Goal: Task Accomplishment & Management: Complete application form

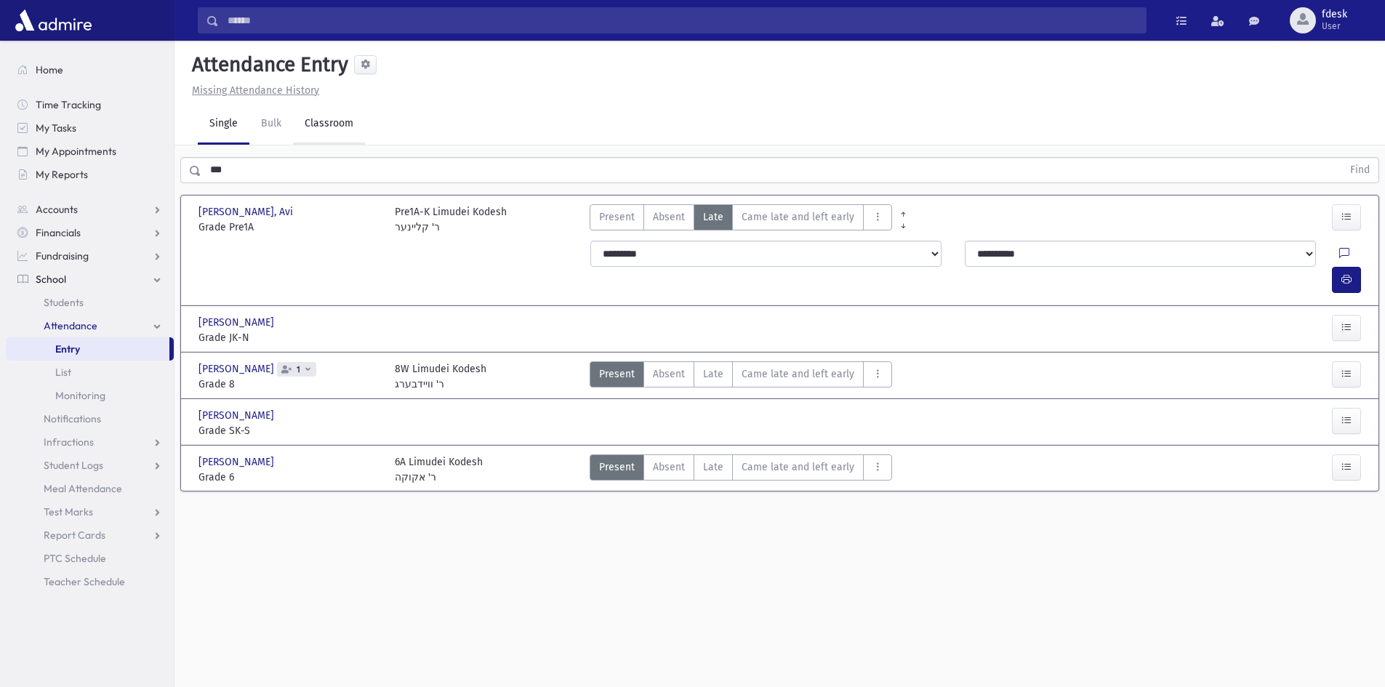
drag, startPoint x: 326, startPoint y: 124, endPoint x: 324, endPoint y: 136, distance: 11.7
click at [326, 124] on link "Classroom" at bounding box center [329, 124] width 72 height 41
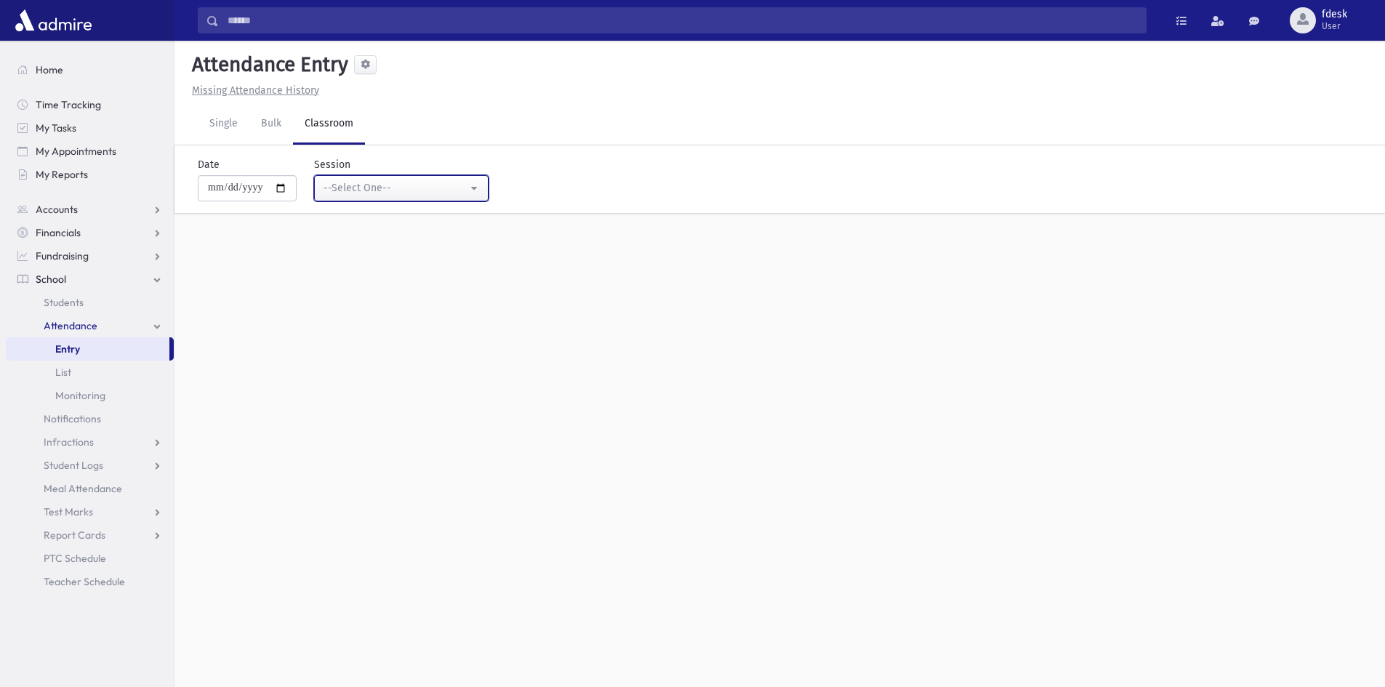
click at [331, 188] on div "--Select One--" at bounding box center [396, 187] width 144 height 15
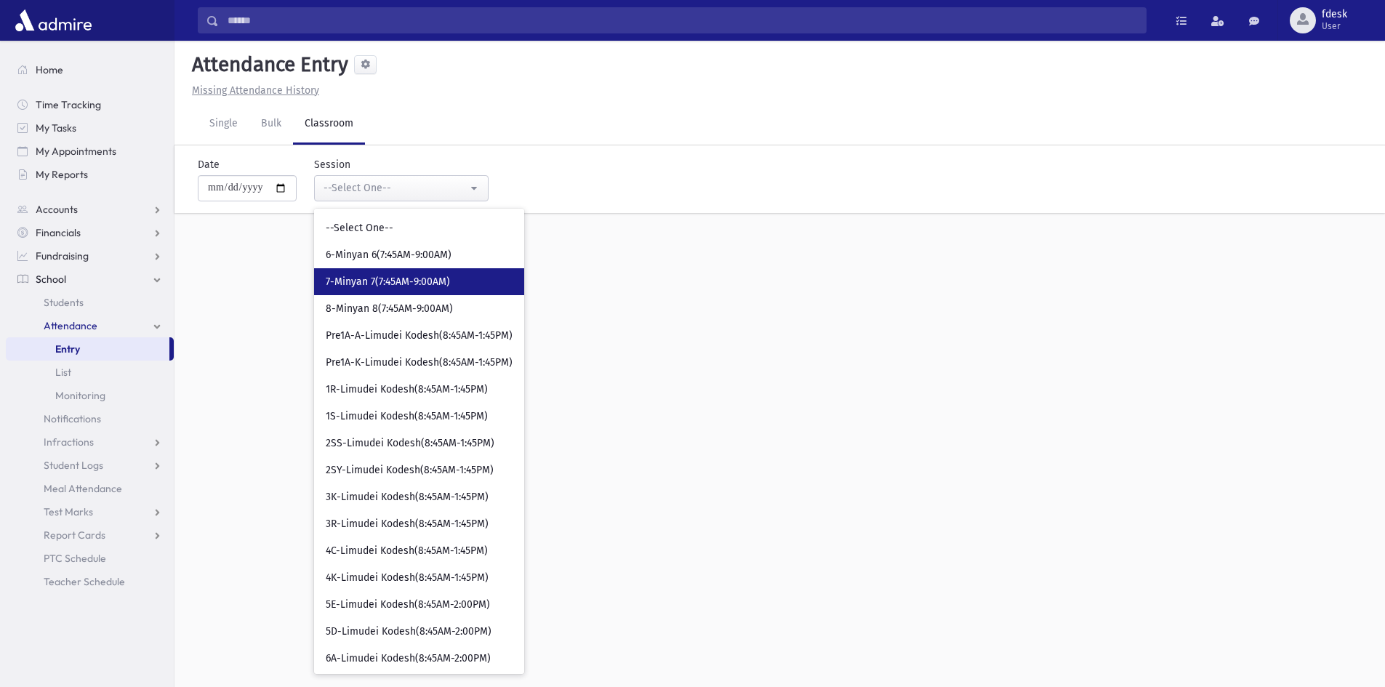
click at [377, 288] on span "7-Minyan 7(7:45AM-9:00AM)" at bounding box center [388, 282] width 124 height 15
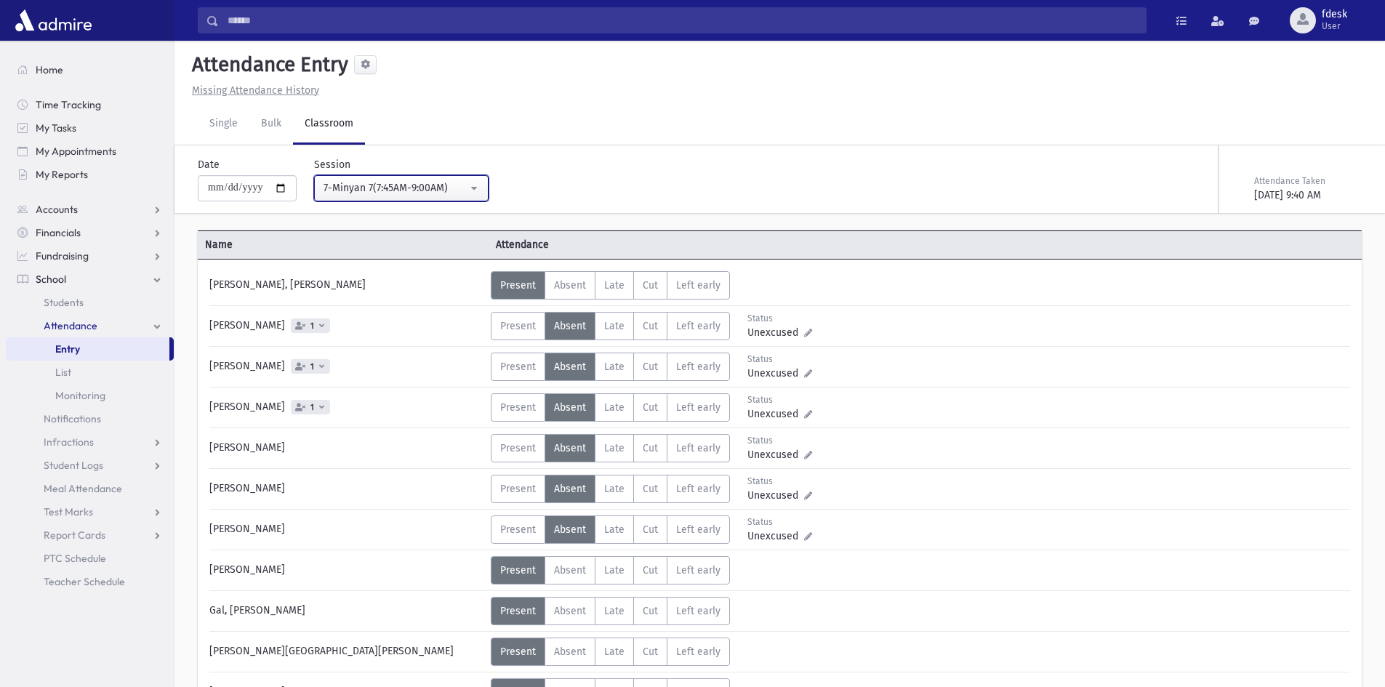
drag, startPoint x: 350, startPoint y: 185, endPoint x: 348, endPoint y: 197, distance: 11.8
click at [350, 183] on div "7-Minyan 7(7:45AM-9:00AM)" at bounding box center [396, 187] width 144 height 15
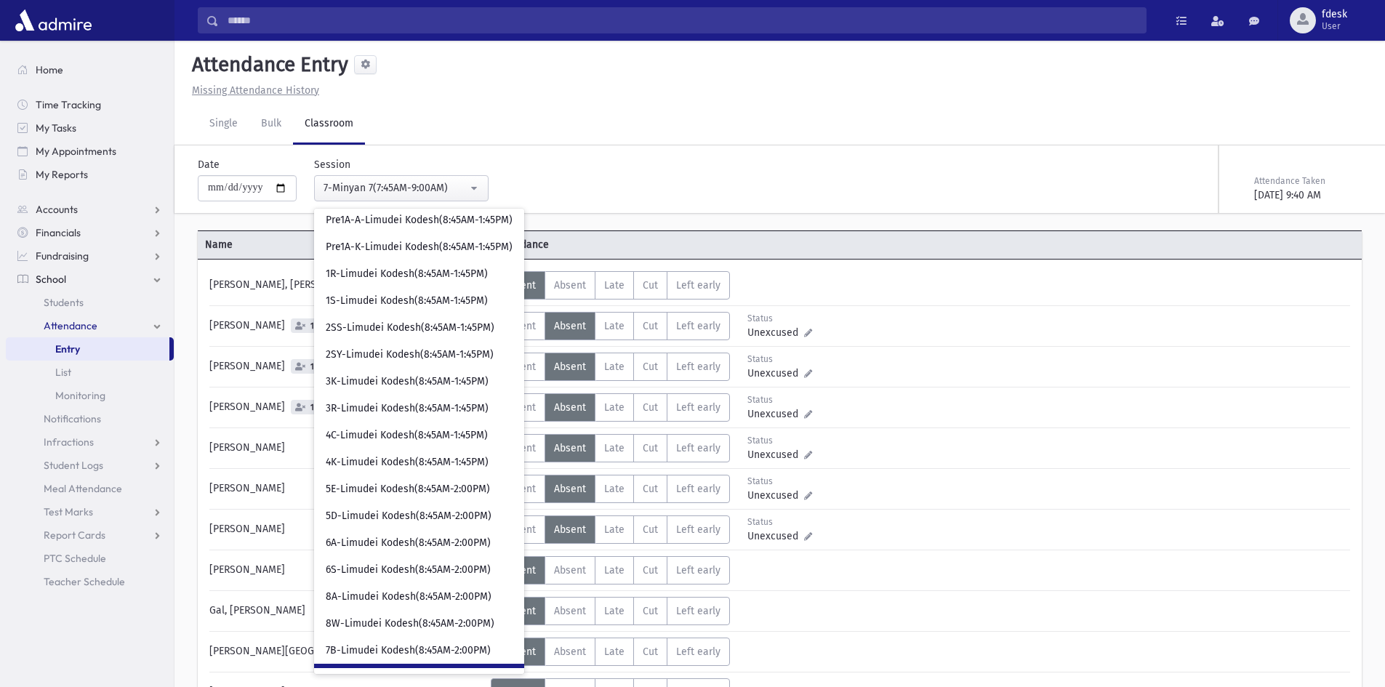
scroll to position [138, 0]
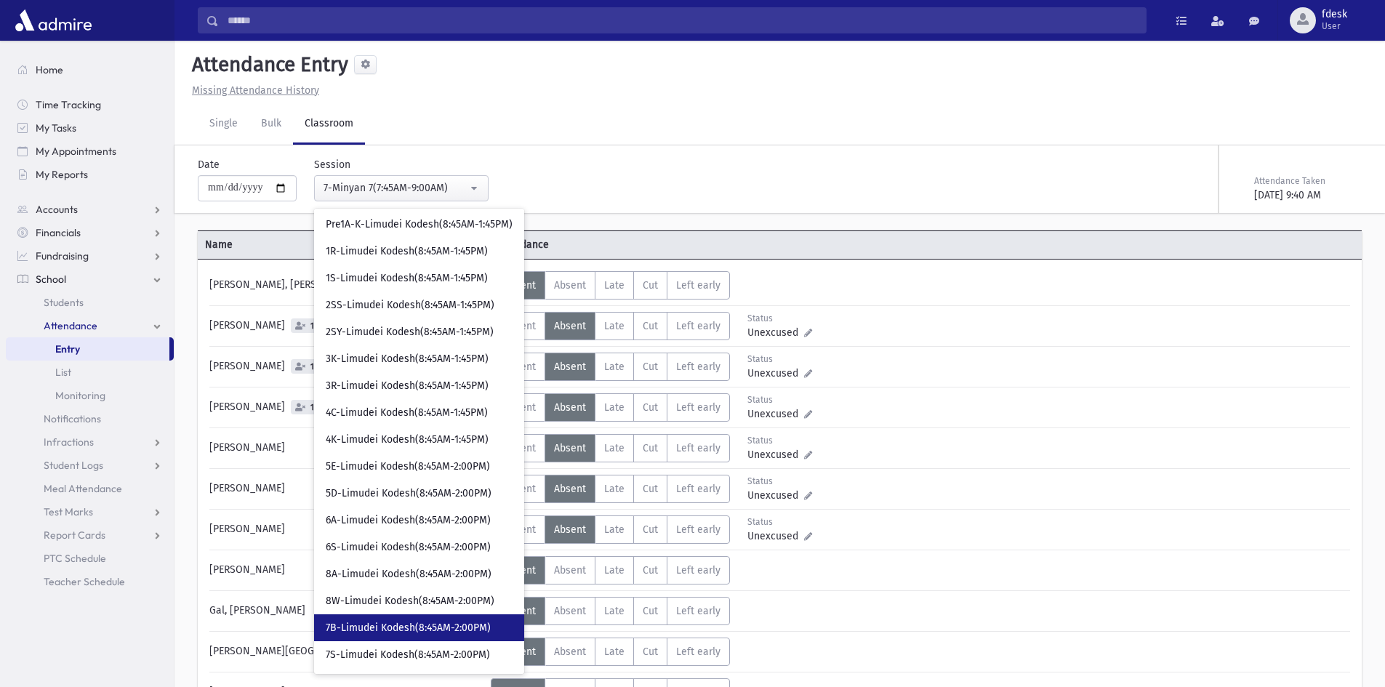
click at [399, 633] on span "7B-Limudei Kodesh(8:45AM-2:00PM)" at bounding box center [408, 628] width 165 height 15
select select "****"
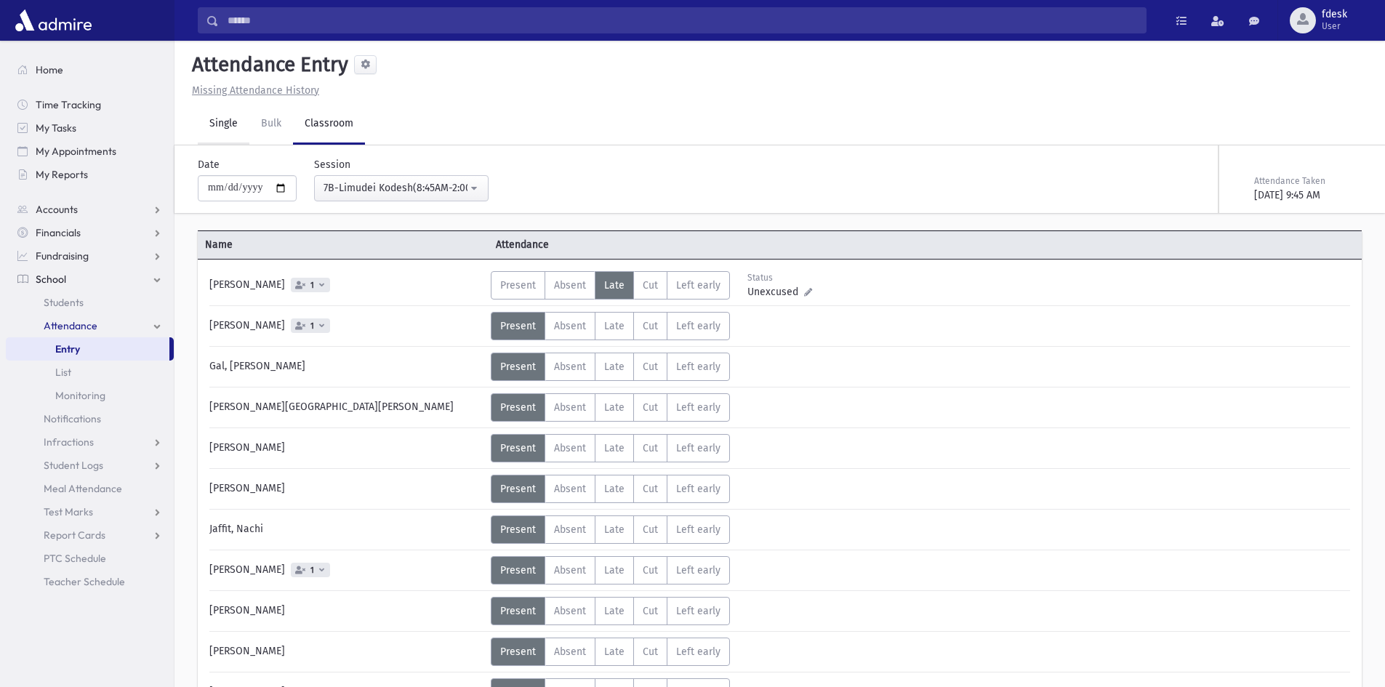
drag, startPoint x: 222, startPoint y: 132, endPoint x: 224, endPoint y: 140, distance: 7.4
click at [222, 132] on link "Single" at bounding box center [224, 124] width 52 height 41
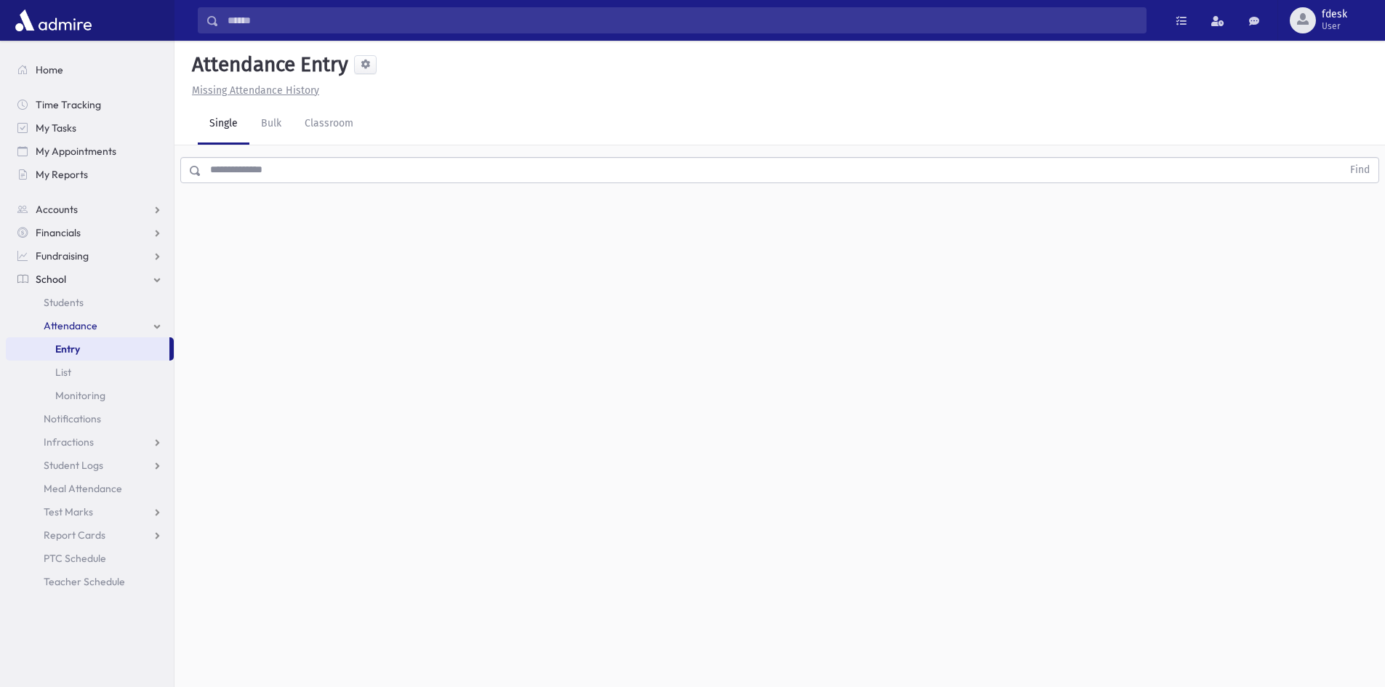
click at [235, 166] on input "text" at bounding box center [771, 170] width 1141 height 26
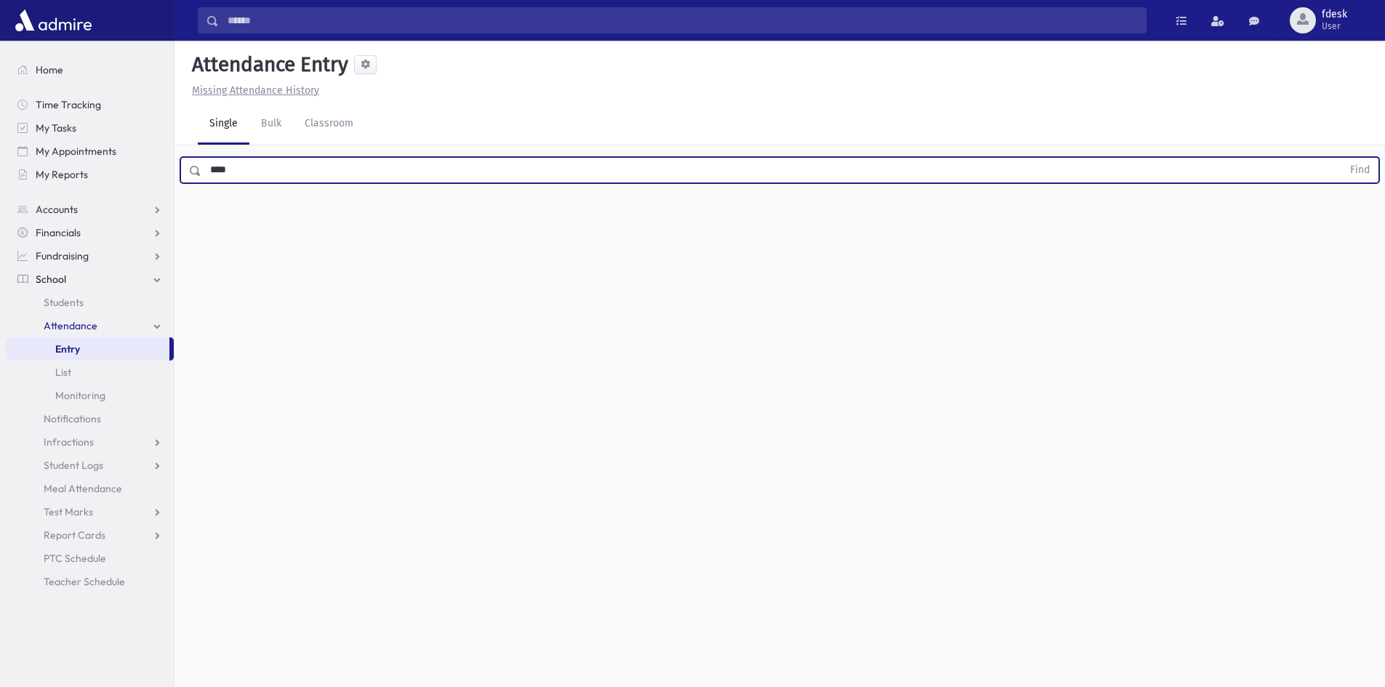
click at [1341, 158] on button "Find" at bounding box center [1359, 170] width 37 height 25
type input "*"
type input "****"
click at [1341, 158] on button "Find" at bounding box center [1359, 170] width 37 height 25
click at [694, 222] on label "Late L" at bounding box center [713, 217] width 39 height 26
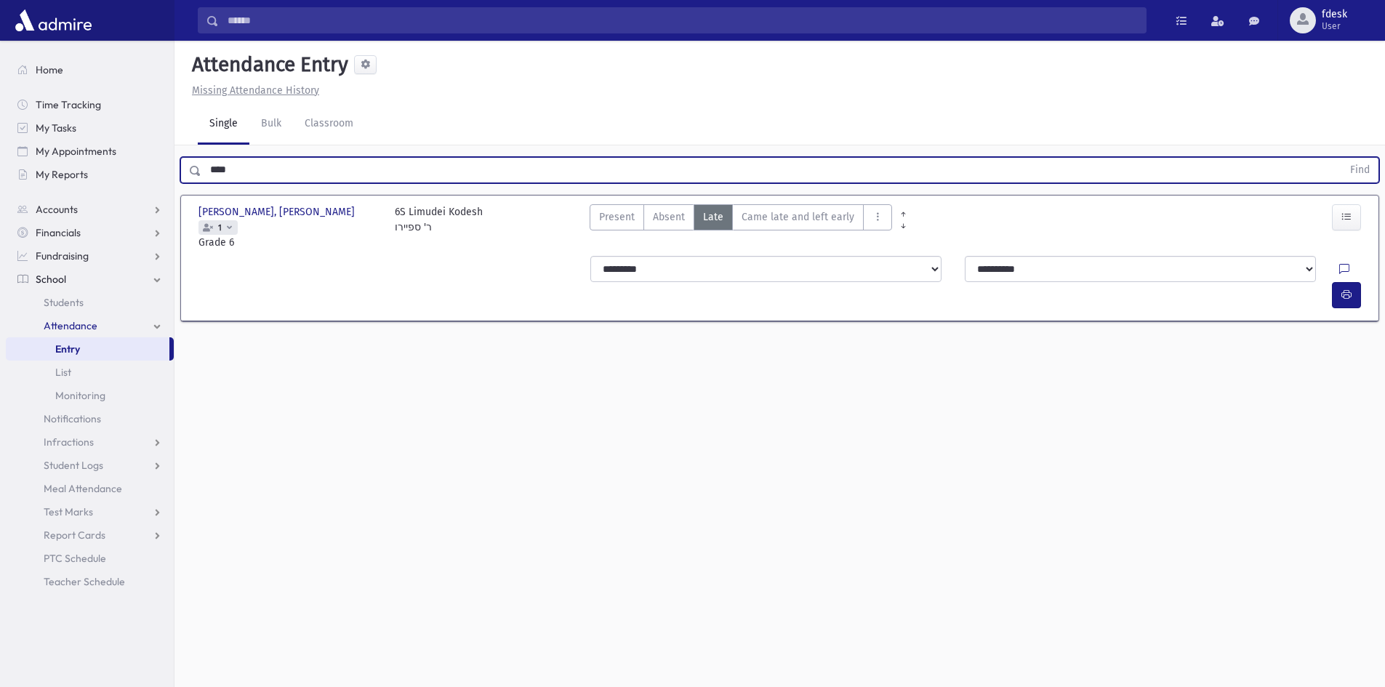
drag, startPoint x: 241, startPoint y: 175, endPoint x: 225, endPoint y: 182, distance: 17.3
click at [225, 182] on input "****" at bounding box center [771, 170] width 1141 height 26
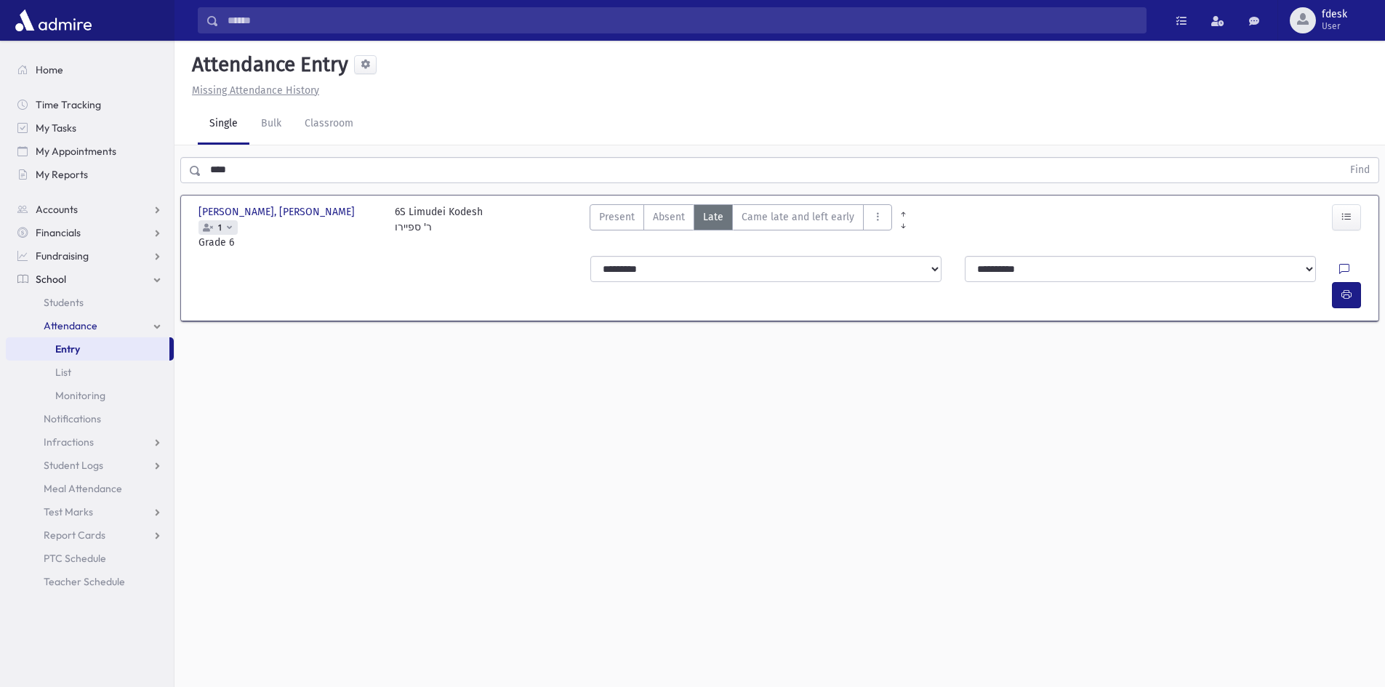
click at [49, 281] on span "School" at bounding box center [51, 279] width 31 height 13
drag, startPoint x: 55, startPoint y: 280, endPoint x: 57, endPoint y: 292, distance: 12.0
click at [55, 281] on span "School" at bounding box center [51, 279] width 31 height 13
click at [58, 306] on span "Students" at bounding box center [64, 302] width 40 height 13
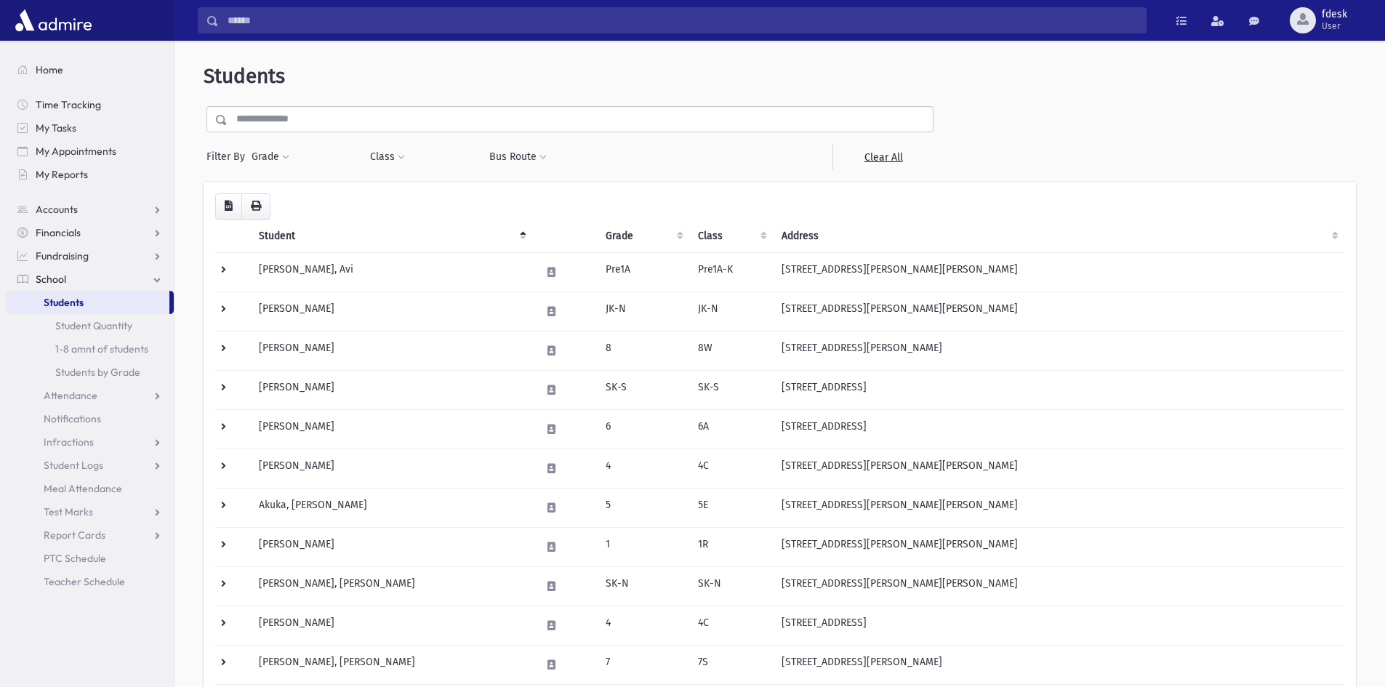
click at [296, 116] on input "text" at bounding box center [580, 119] width 705 height 26
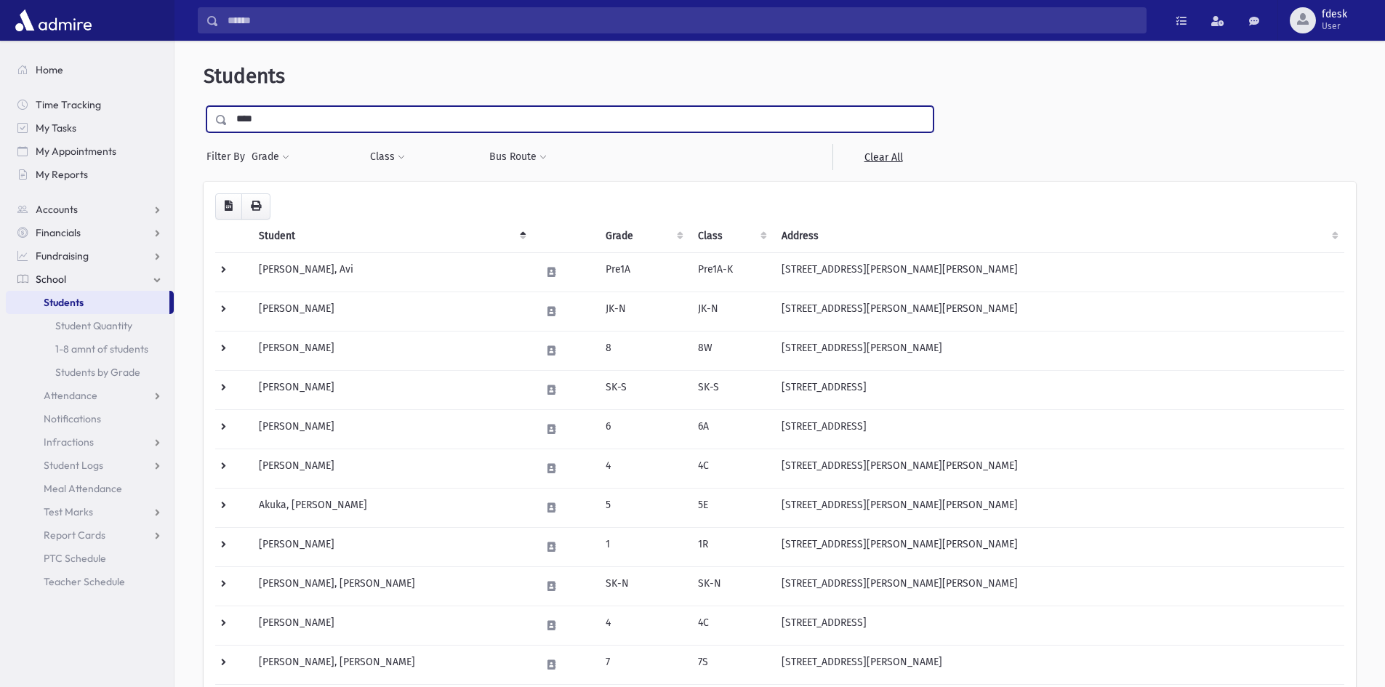
type input "****"
click at [204, 106] on input "submit" at bounding box center [224, 116] width 41 height 20
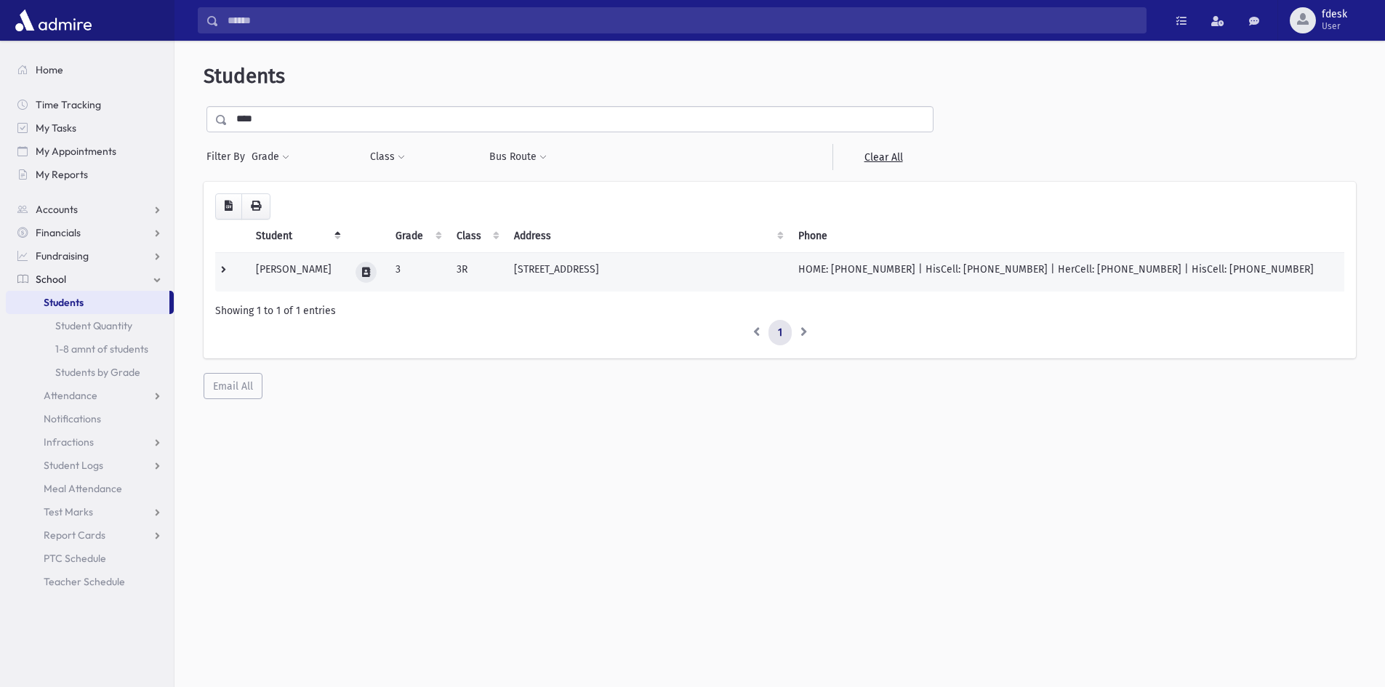
click at [377, 273] on button at bounding box center [366, 272] width 21 height 21
click at [426, 272] on icon "button" at bounding box center [423, 272] width 12 height 9
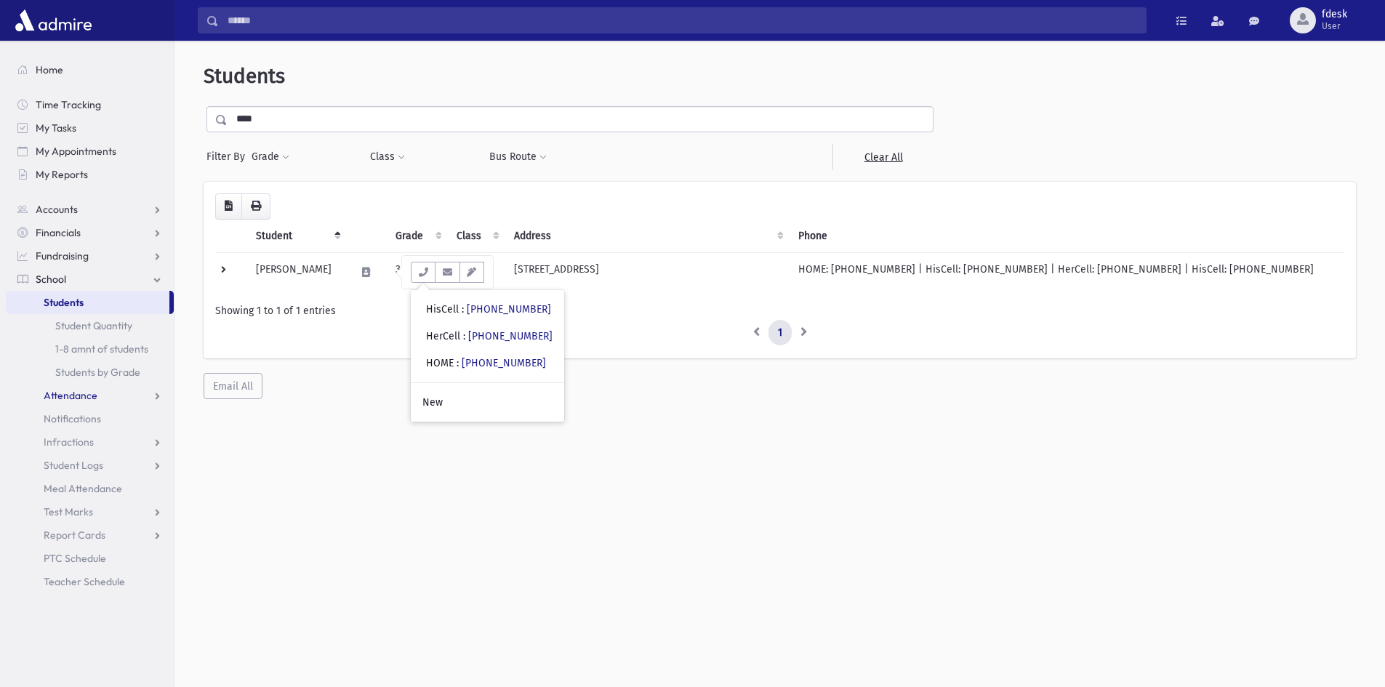
click at [85, 386] on link "Attendance" at bounding box center [90, 395] width 168 height 23
click at [75, 417] on span "Entry" at bounding box center [67, 418] width 25 height 13
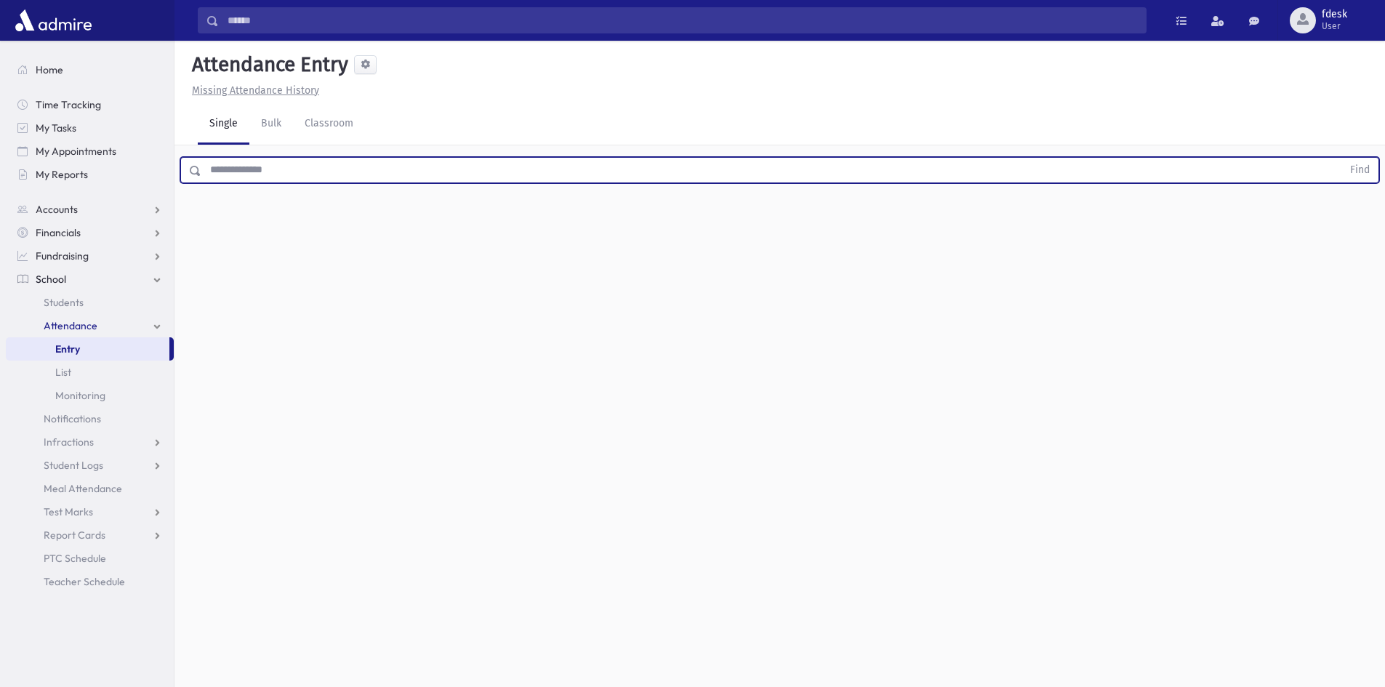
click at [255, 174] on input "text" at bounding box center [771, 170] width 1141 height 26
click at [1341, 158] on button "Find" at bounding box center [1359, 170] width 37 height 25
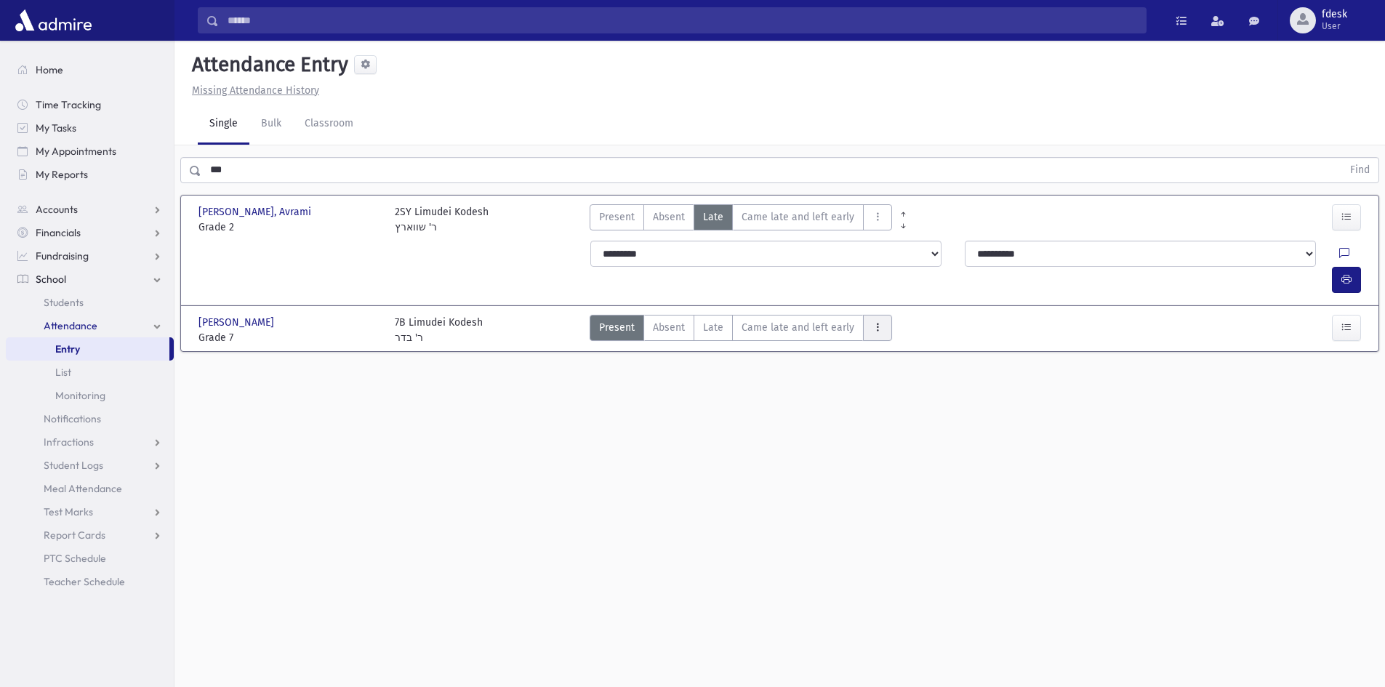
click at [873, 321] on icon "AttTypes" at bounding box center [878, 327] width 10 height 12
click at [890, 412] on span "Left early" at bounding box center [921, 419] width 93 height 15
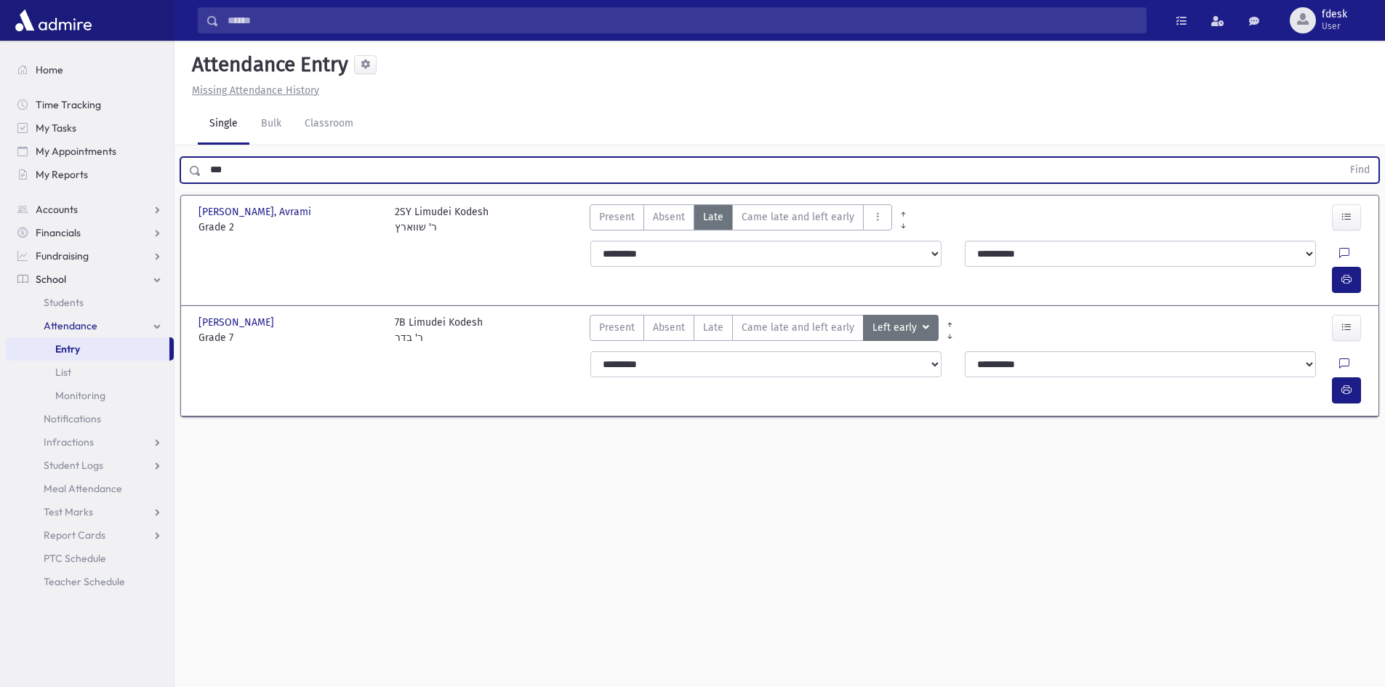
drag, startPoint x: 259, startPoint y: 171, endPoint x: 193, endPoint y: 171, distance: 65.4
click at [193, 175] on div "*** Find" at bounding box center [779, 170] width 1199 height 26
click at [1341, 158] on button "Find" at bounding box center [1359, 170] width 37 height 25
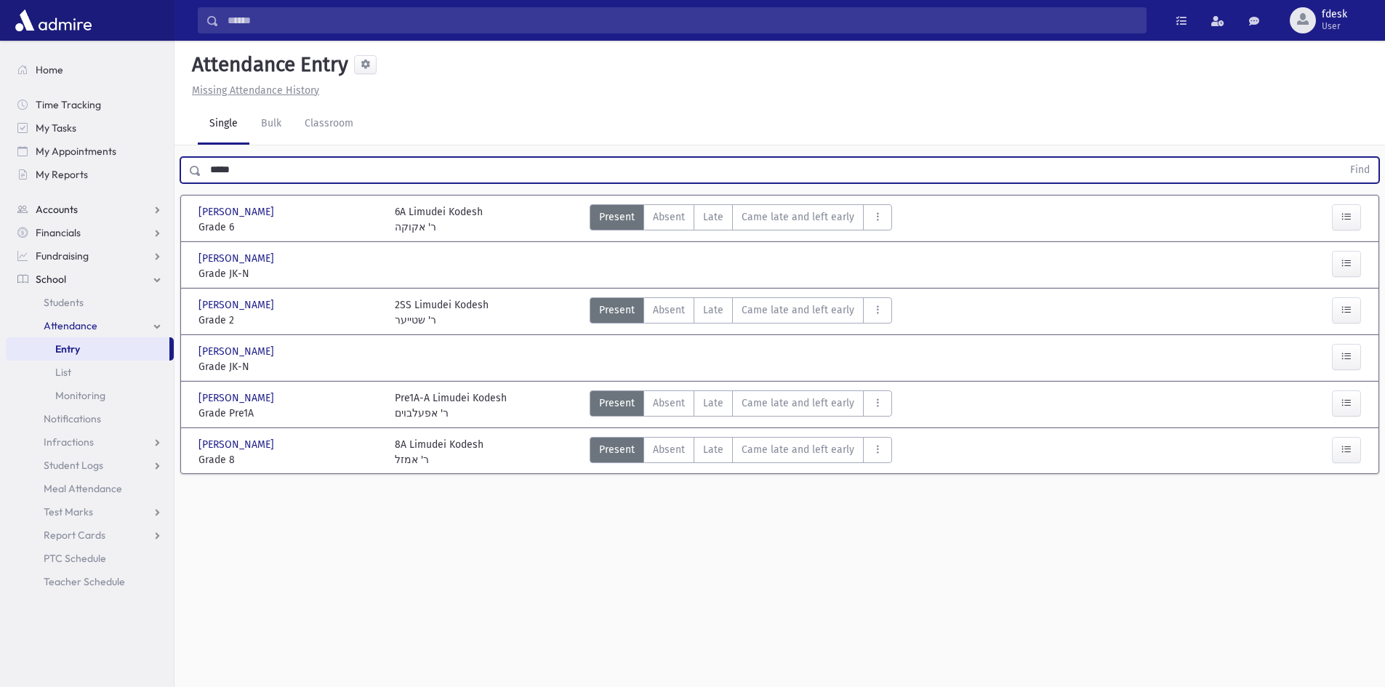
drag, startPoint x: 236, startPoint y: 167, endPoint x: 163, endPoint y: 203, distance: 81.9
click at [167, 200] on div "Search Results All Accounts" at bounding box center [692, 360] width 1385 height 720
type input "****"
click at [1341, 158] on button "Find" at bounding box center [1359, 170] width 37 height 25
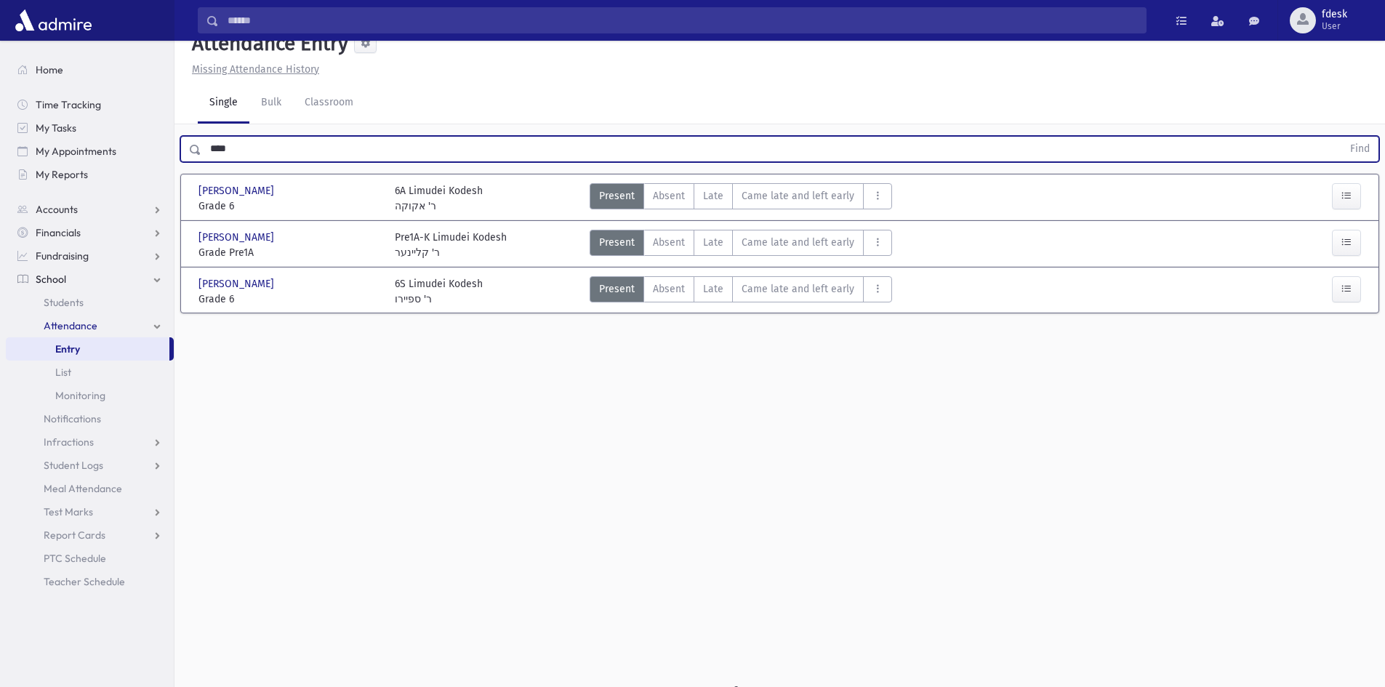
scroll to position [33, 0]
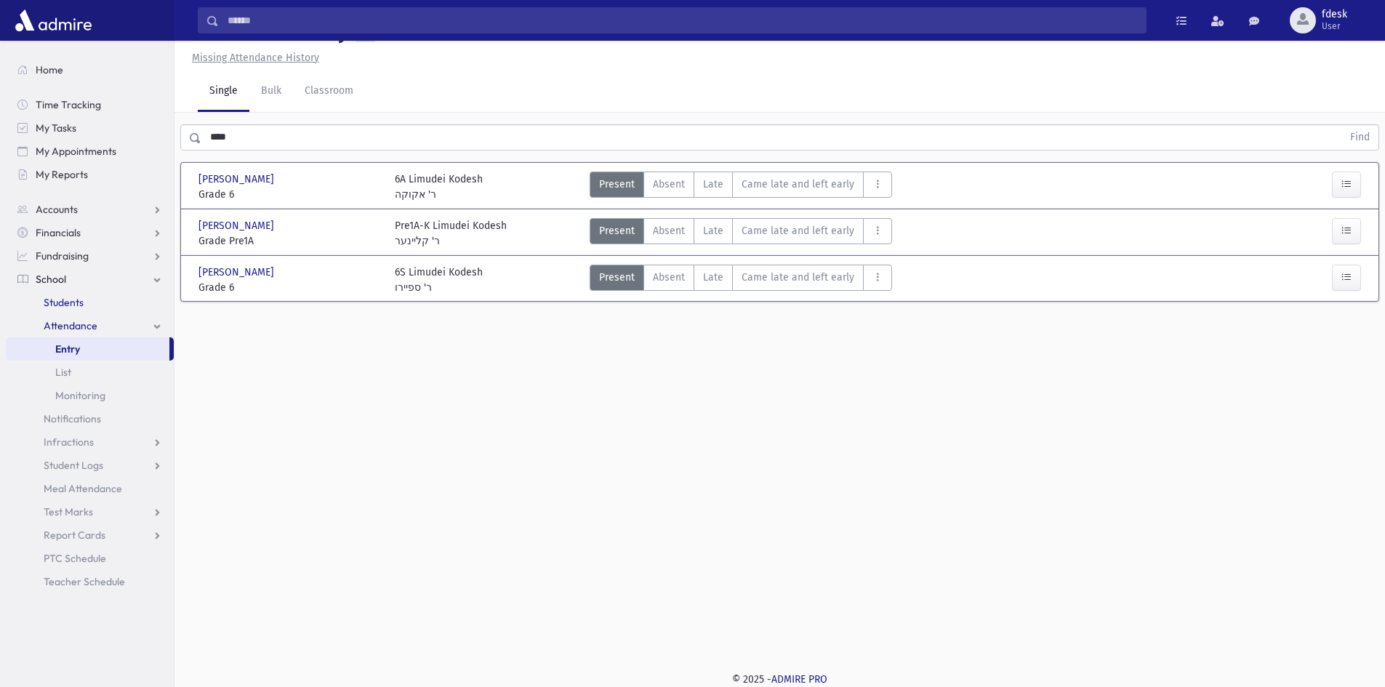
click at [76, 293] on link "Students" at bounding box center [90, 302] width 168 height 23
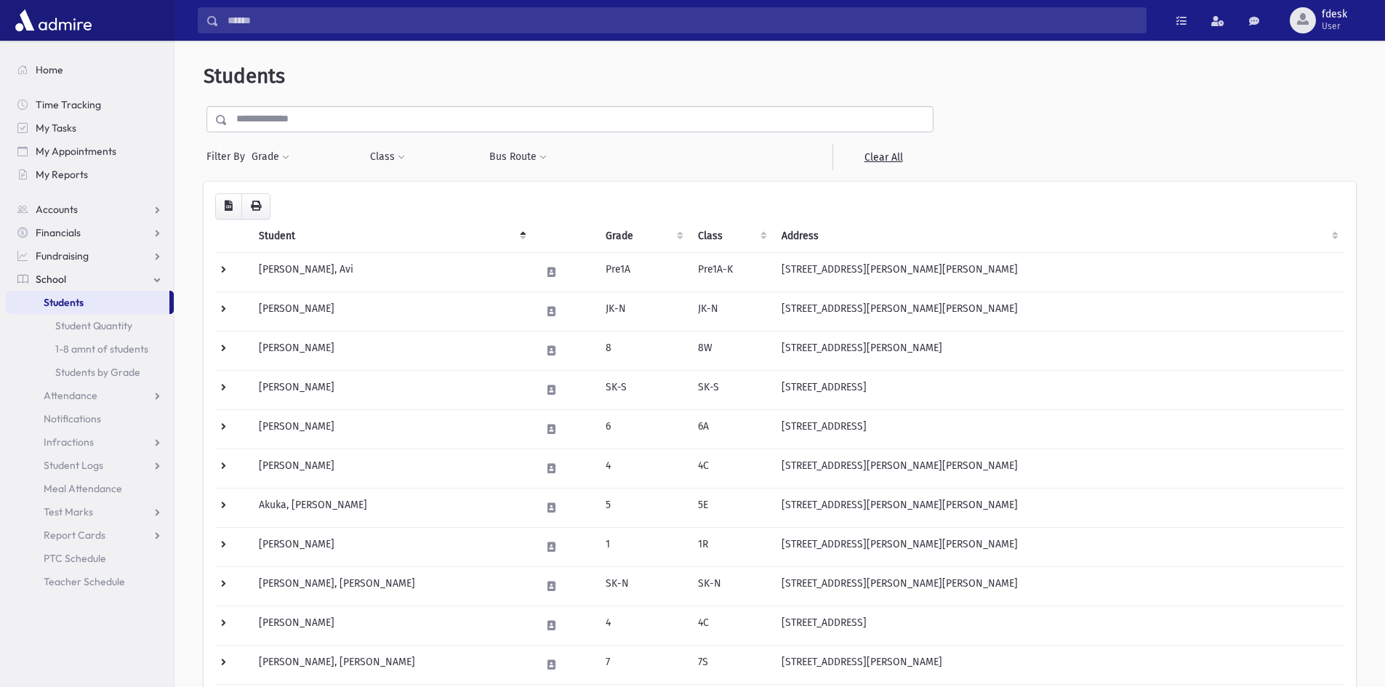
click at [252, 123] on input "text" at bounding box center [580, 119] width 705 height 26
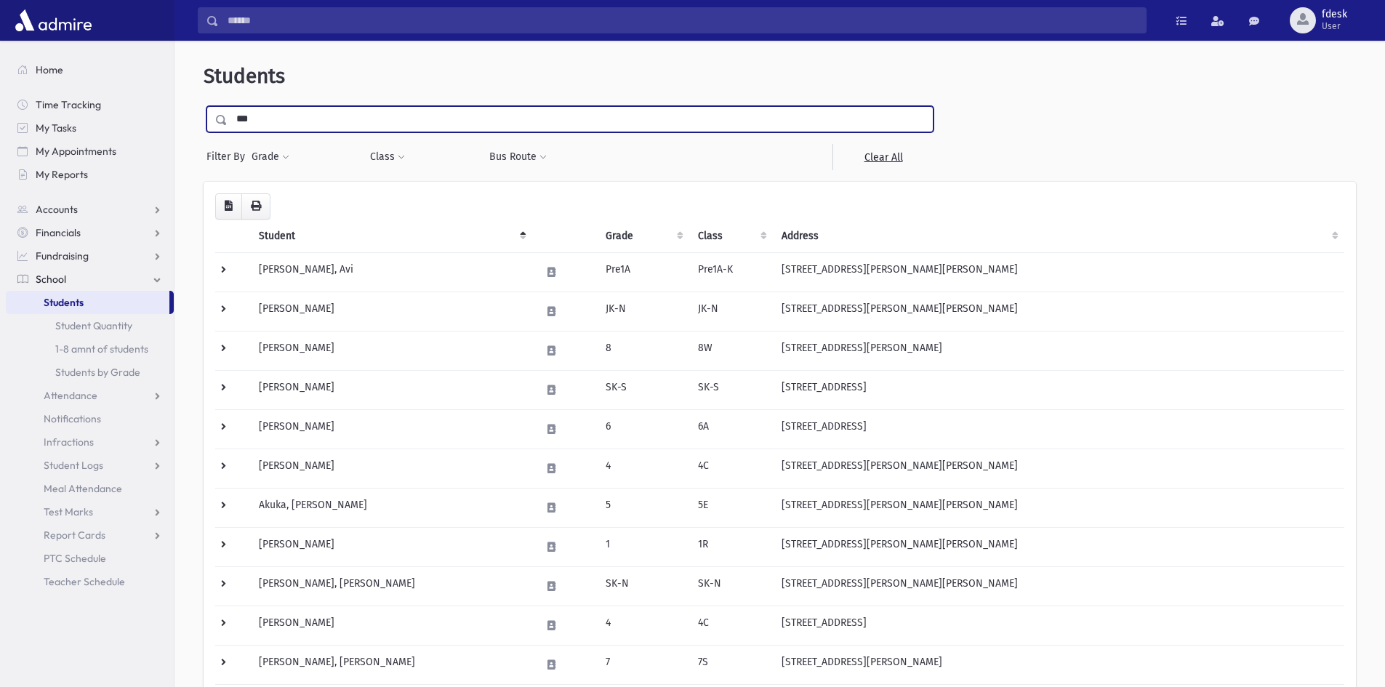
type input "***"
click at [204, 106] on input "submit" at bounding box center [224, 116] width 41 height 20
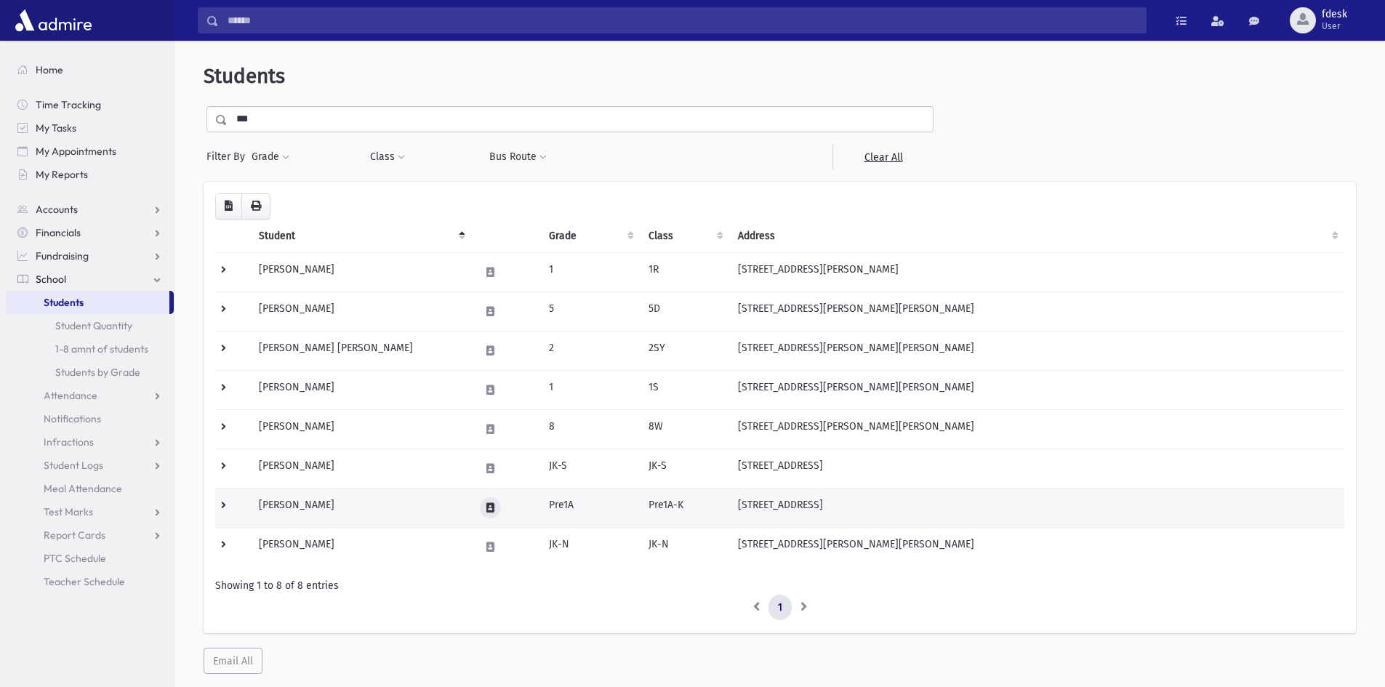
click at [494, 506] on icon at bounding box center [490, 507] width 8 height 9
click at [531, 507] on icon "button" at bounding box center [528, 507] width 12 height 9
click at [377, 511] on td "Tolwin, Zevi" at bounding box center [360, 507] width 221 height 39
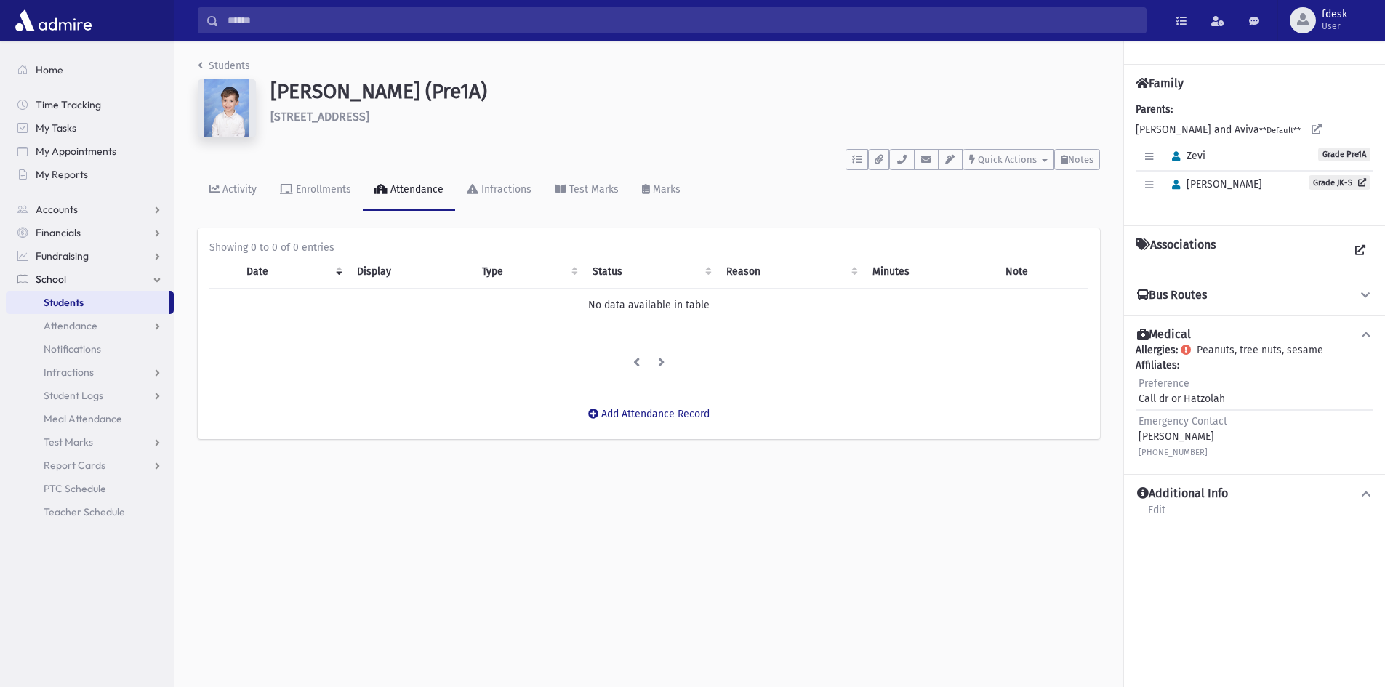
click at [231, 106] on img at bounding box center [227, 108] width 58 height 58
click at [233, 111] on img at bounding box center [227, 108] width 58 height 58
click at [230, 62] on link "Students" at bounding box center [224, 66] width 52 height 12
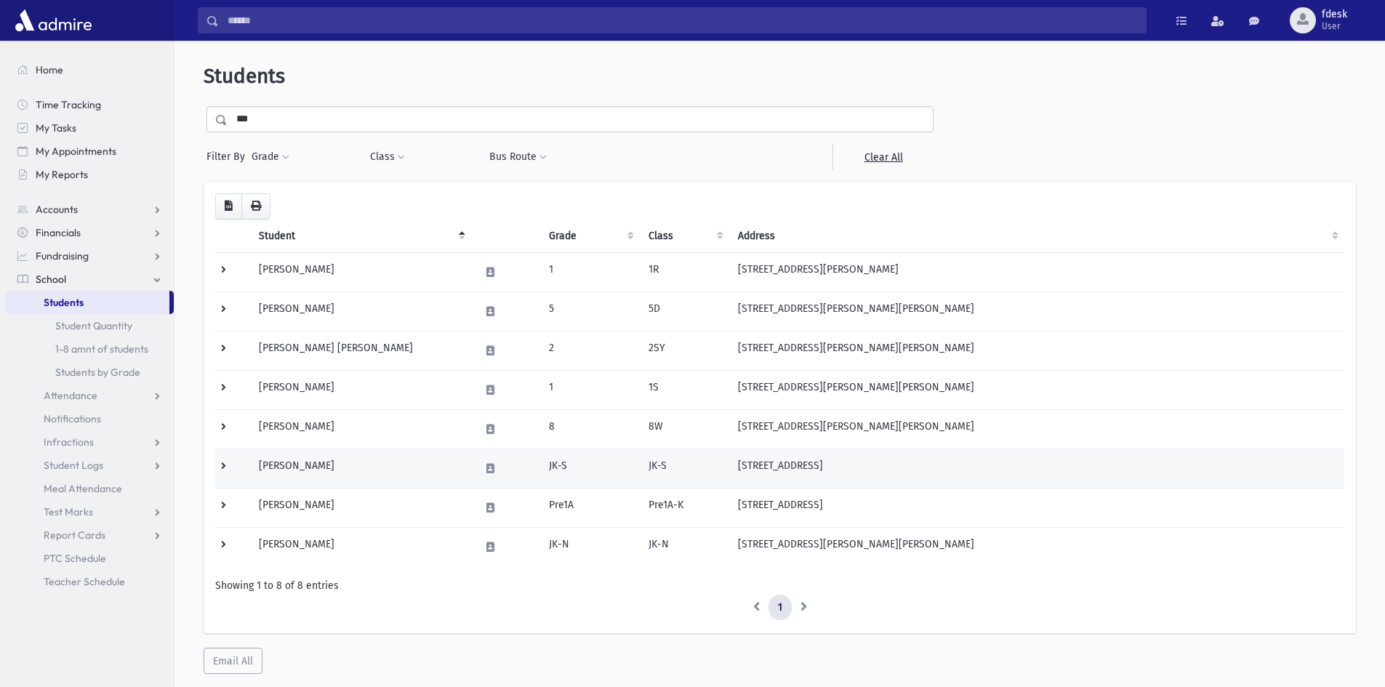
click at [403, 477] on td "[PERSON_NAME]" at bounding box center [360, 468] width 221 height 39
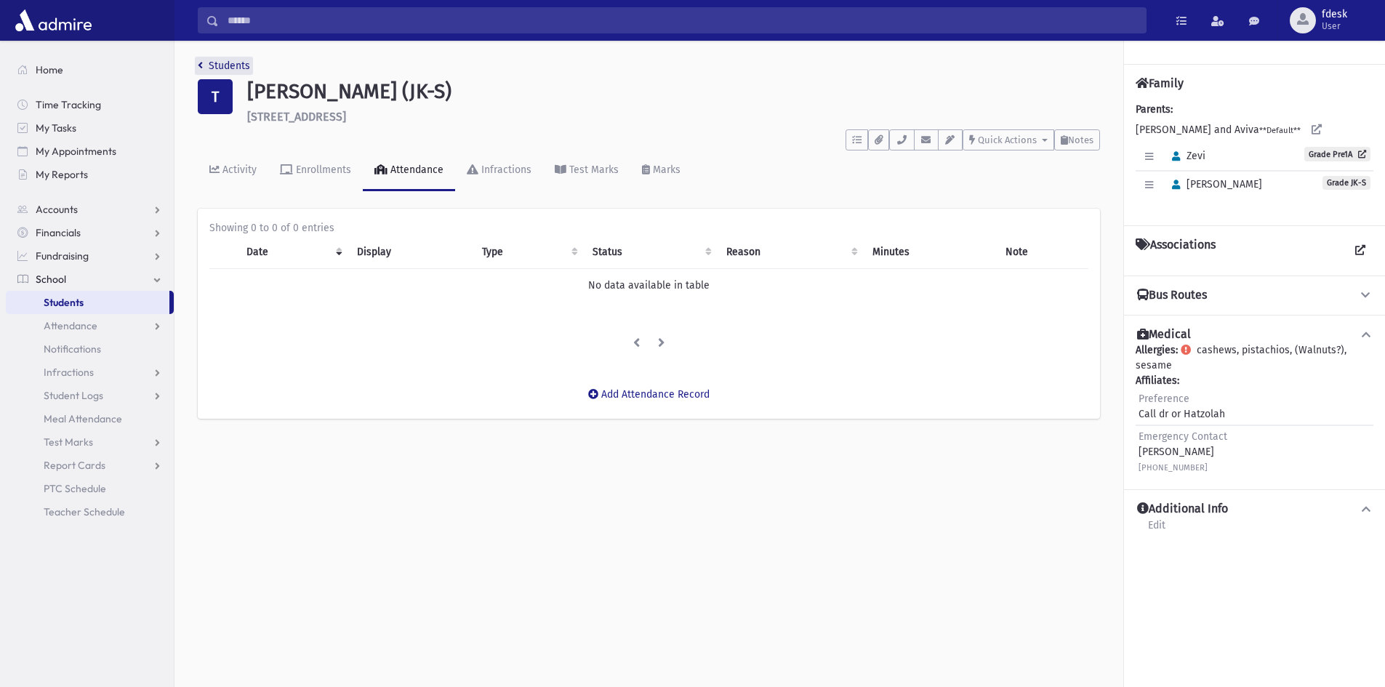
click at [233, 63] on link "Students" at bounding box center [224, 66] width 52 height 12
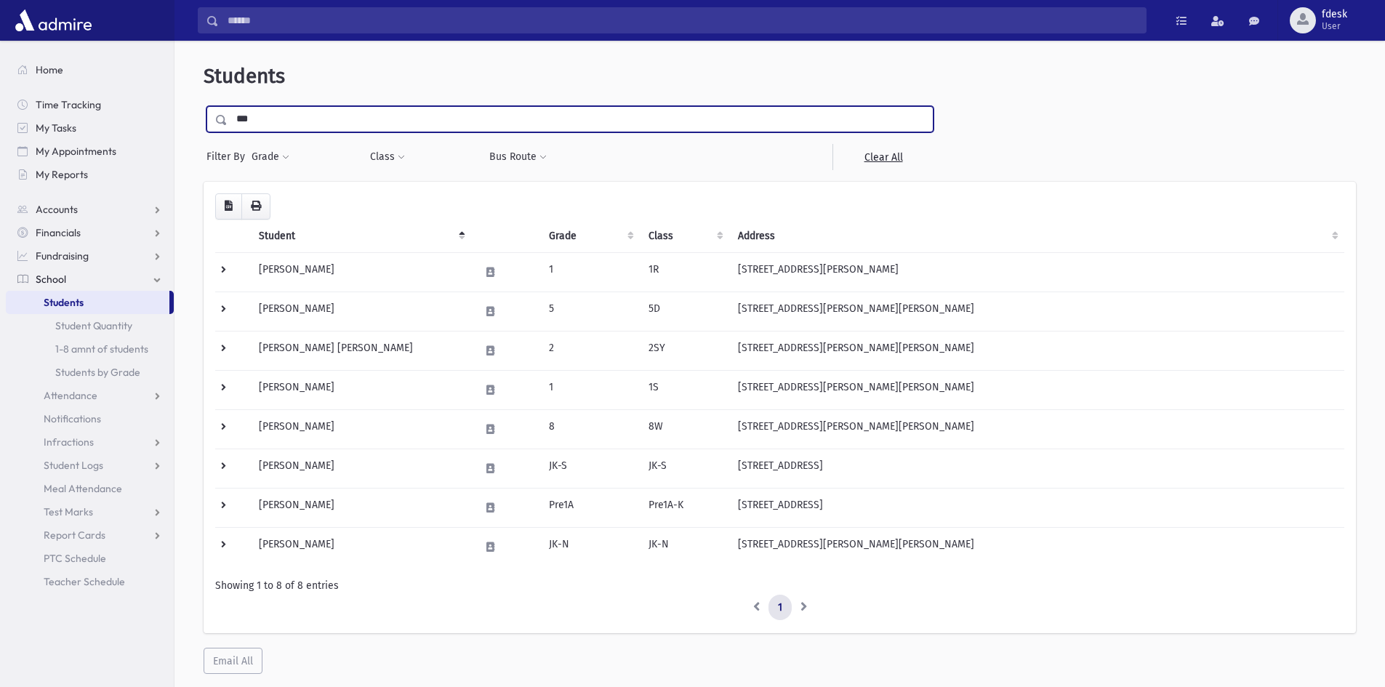
drag, startPoint x: 225, startPoint y: 119, endPoint x: 201, endPoint y: 118, distance: 24.0
click at [202, 119] on div "**********" at bounding box center [779, 369] width 1199 height 645
type input "*****"
click at [204, 106] on input "submit" at bounding box center [224, 116] width 41 height 20
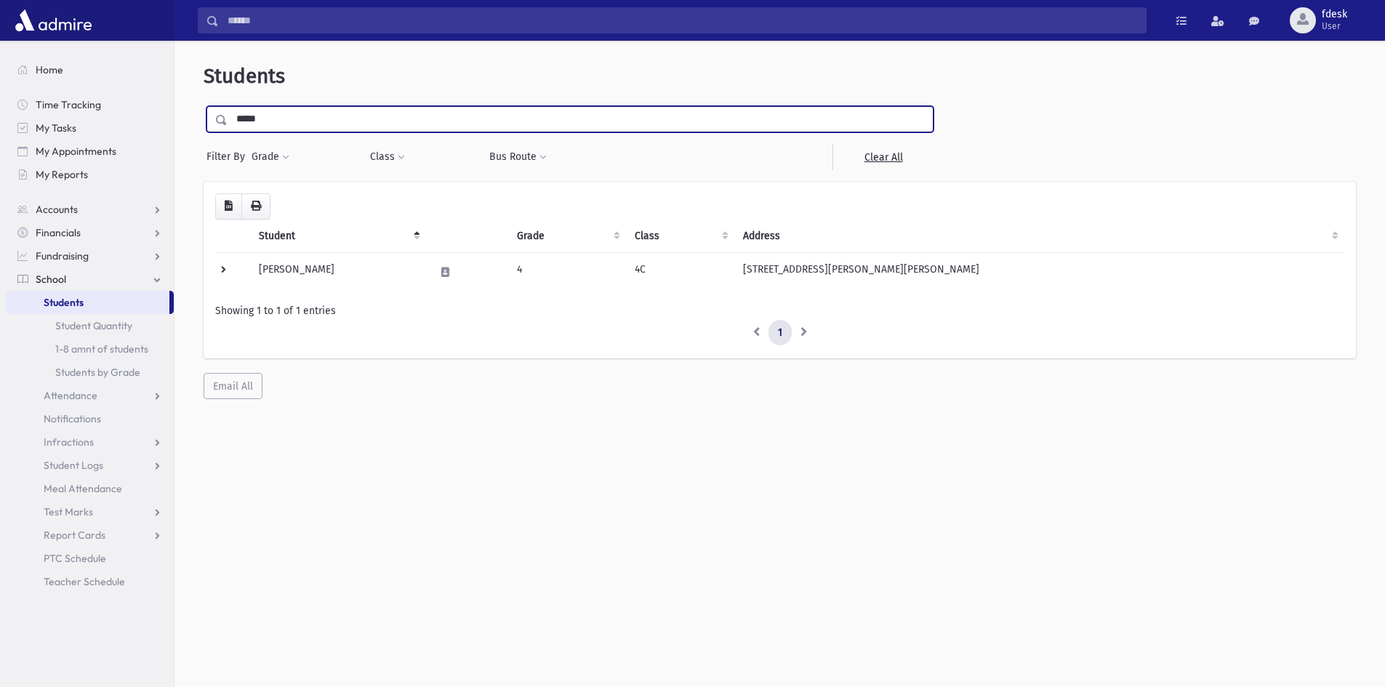
drag, startPoint x: 314, startPoint y: 116, endPoint x: 228, endPoint y: 118, distance: 86.5
click at [228, 118] on input "*****" at bounding box center [580, 119] width 705 height 26
type input "******"
click at [204, 106] on input "submit" at bounding box center [224, 116] width 41 height 20
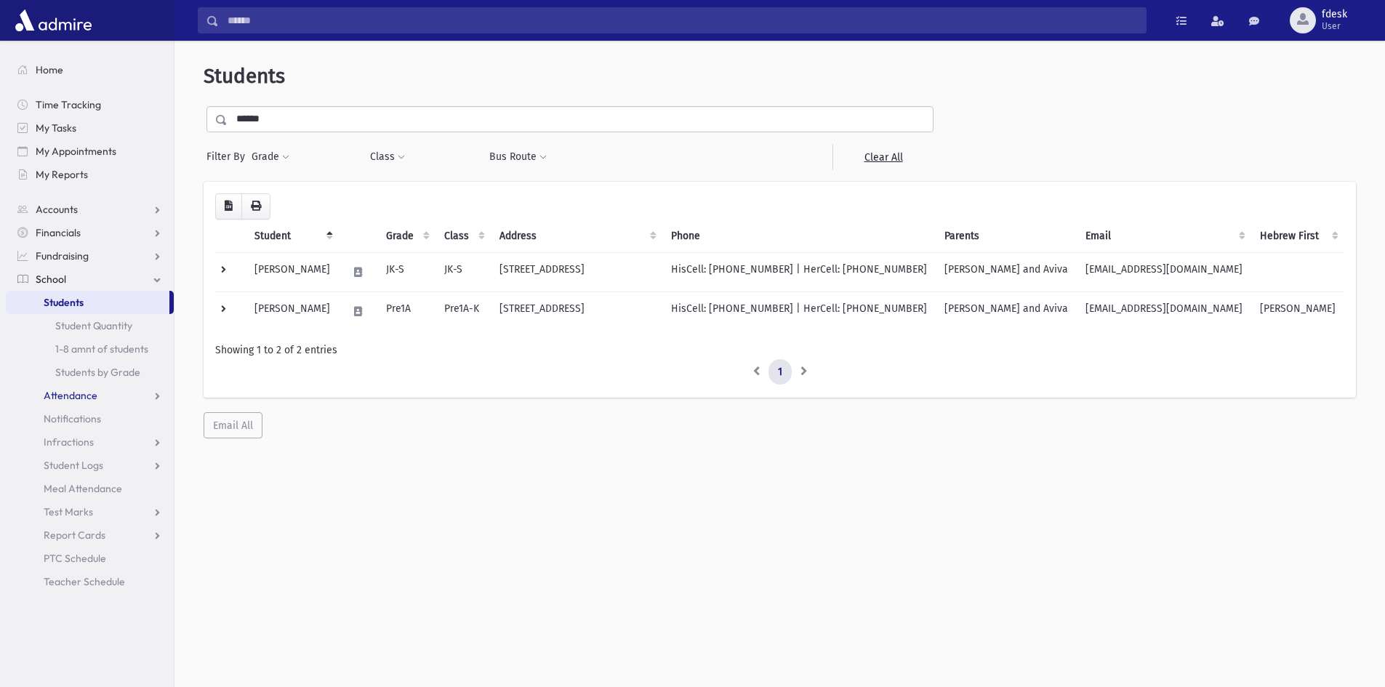
click at [77, 396] on span "Attendance" at bounding box center [71, 395] width 54 height 13
click at [65, 422] on span "Entry" at bounding box center [67, 418] width 25 height 13
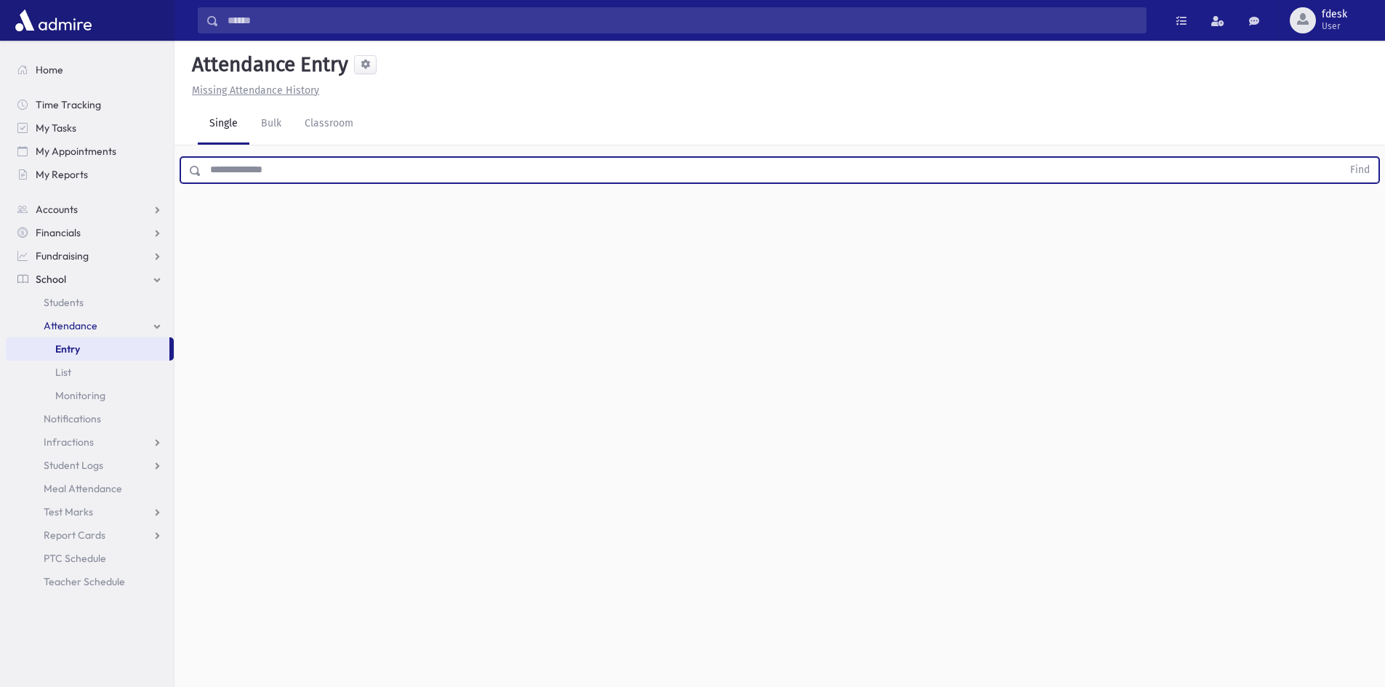
click at [269, 180] on input "text" at bounding box center [771, 170] width 1141 height 26
click at [1341, 158] on button "Find" at bounding box center [1359, 170] width 37 height 25
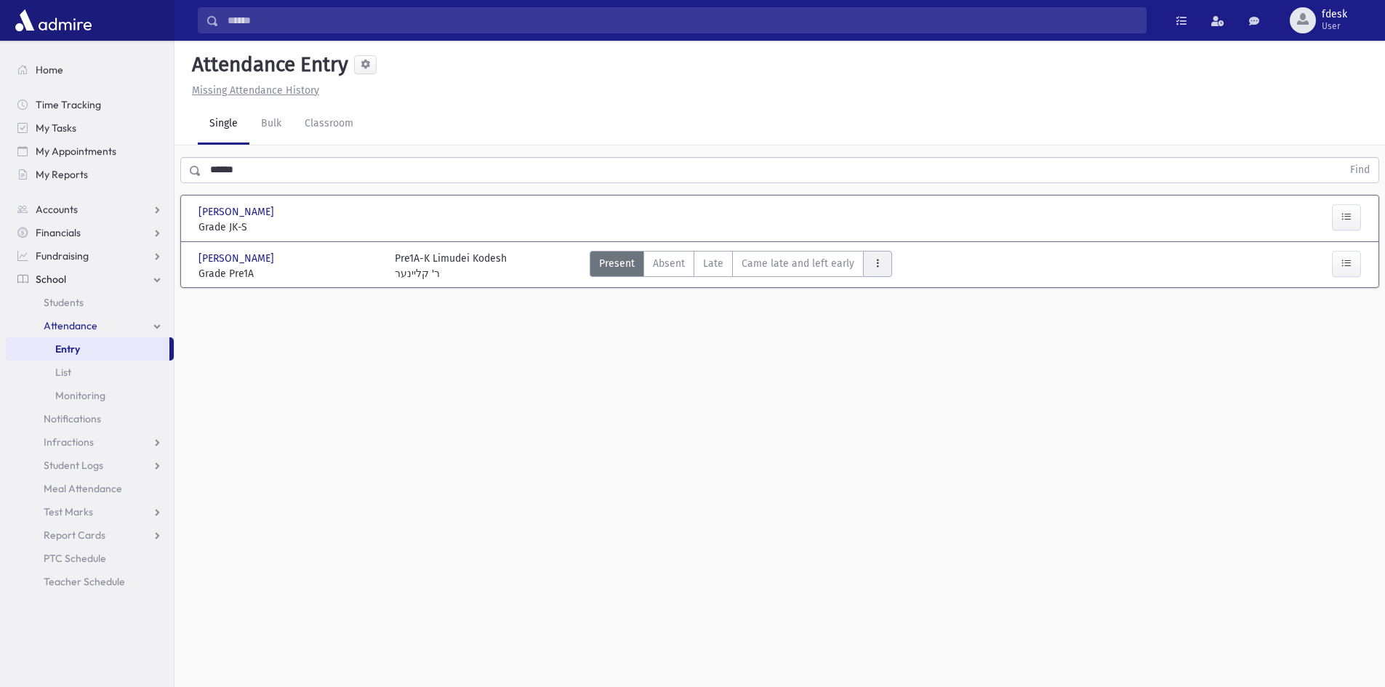
click at [873, 268] on icon "AttTypes" at bounding box center [878, 263] width 10 height 12
click at [883, 356] on span "Left early" at bounding box center [921, 355] width 93 height 15
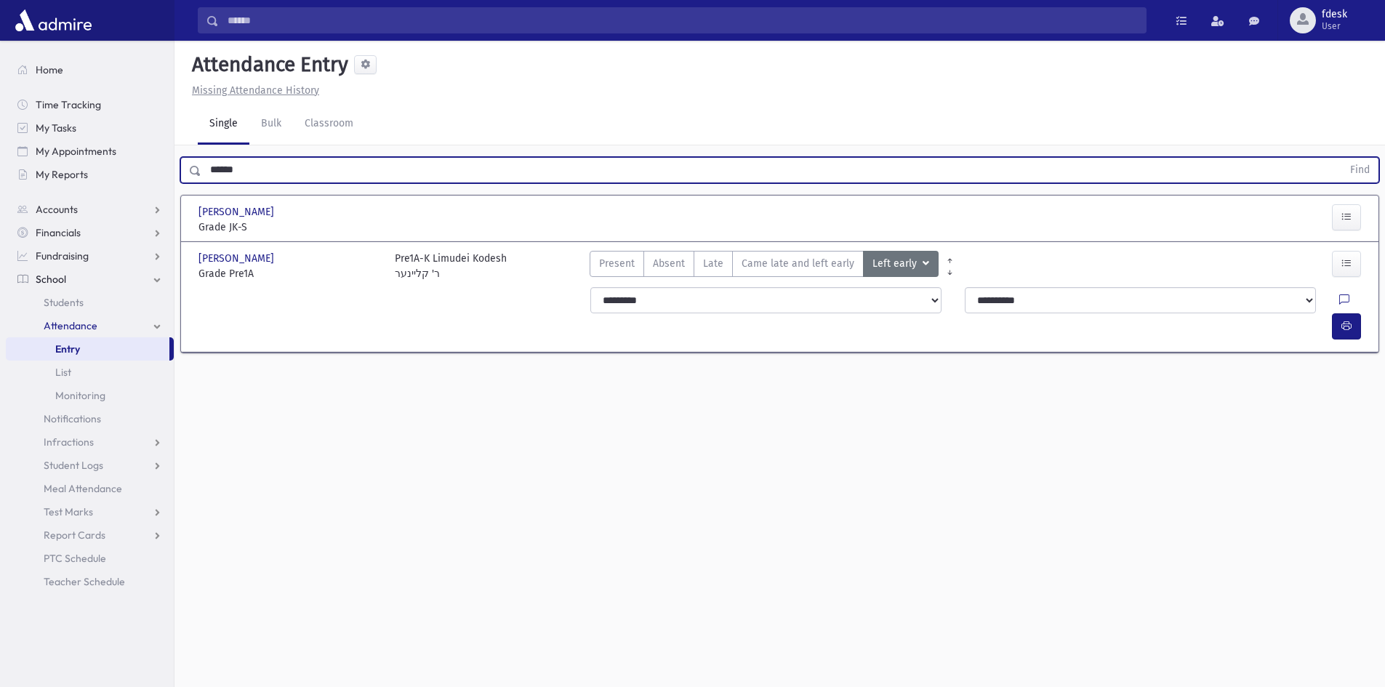
drag, startPoint x: 298, startPoint y: 163, endPoint x: 178, endPoint y: 159, distance: 120.0
click at [178, 159] on div "****** Find" at bounding box center [780, 167] width 1211 height 44
click at [1341, 158] on button "Find" at bounding box center [1359, 170] width 37 height 25
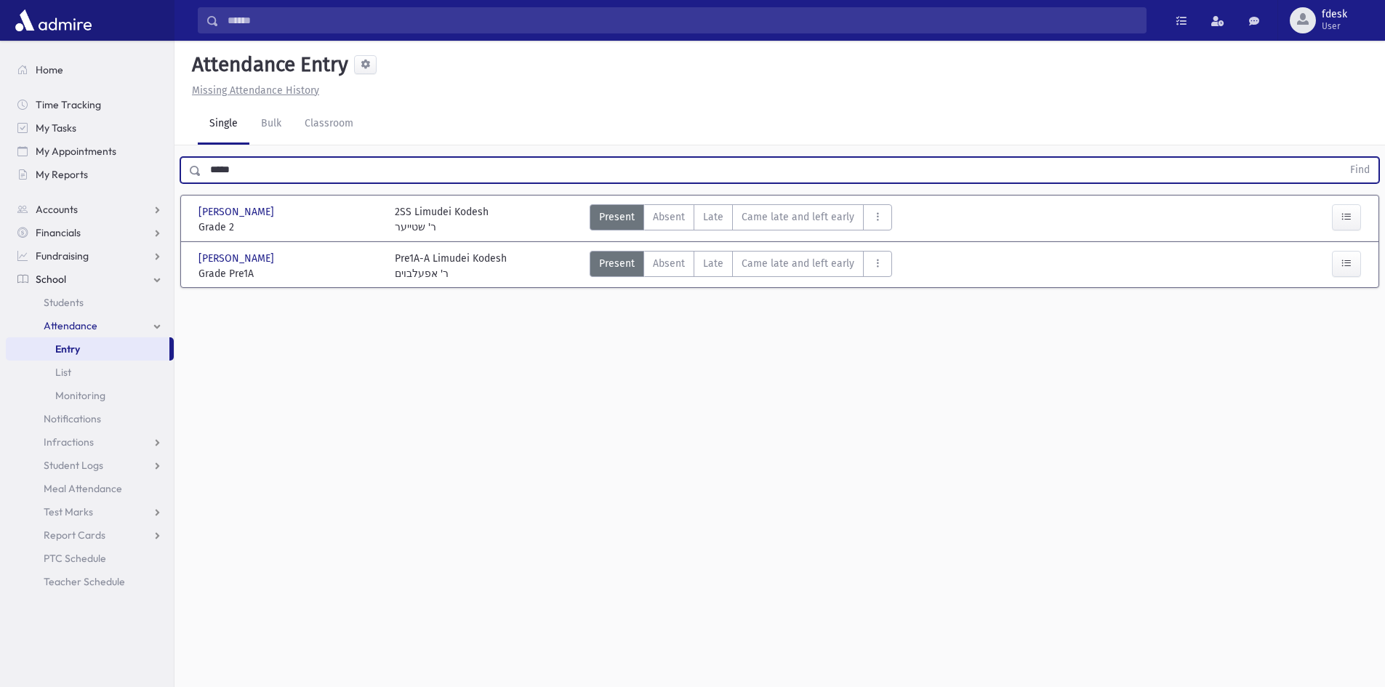
click at [1341, 158] on button "Find" at bounding box center [1359, 170] width 37 height 25
drag, startPoint x: 220, startPoint y: 169, endPoint x: 188, endPoint y: 172, distance: 32.2
click at [188, 172] on div "***** Find" at bounding box center [779, 170] width 1199 height 26
type input "******"
click at [1341, 158] on button "Find" at bounding box center [1359, 170] width 37 height 25
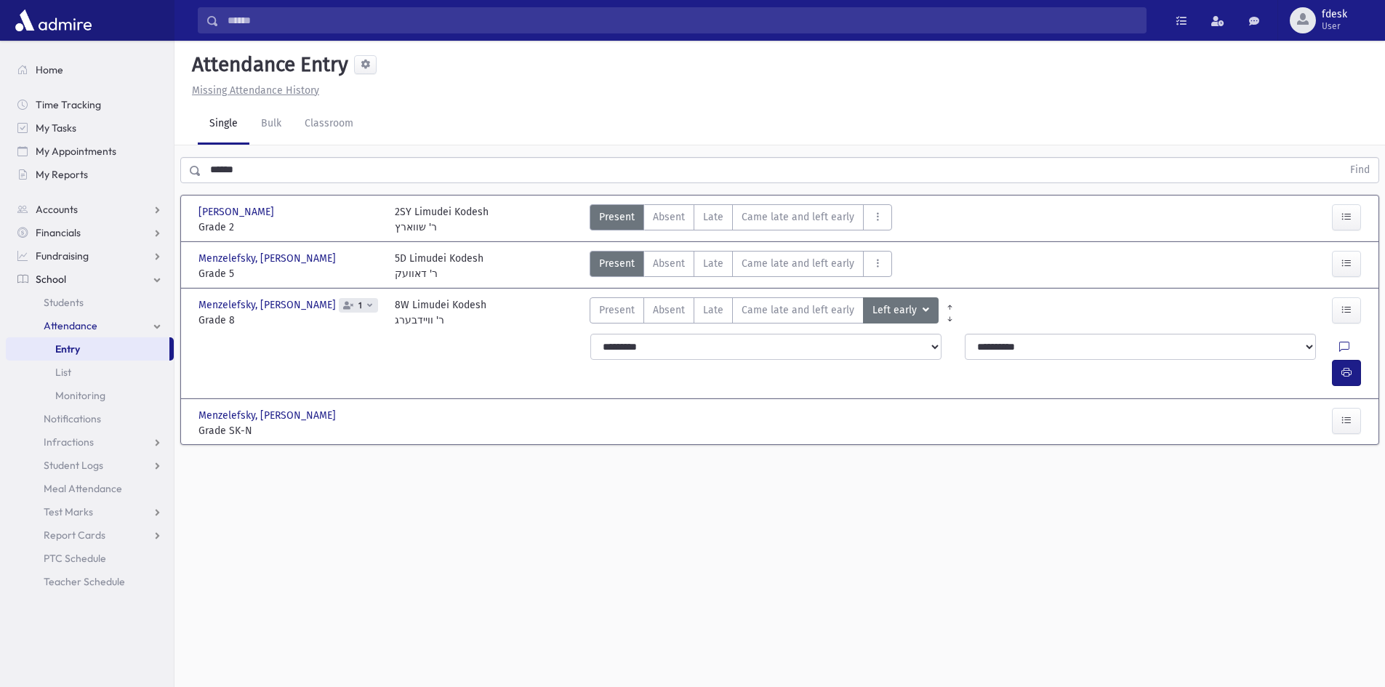
click at [643, 295] on div "Menzelefsky, [PERSON_NAME] Menzelefsky, [PERSON_NAME] 1 Grade 8 Grade 8 8W Limu…" at bounding box center [779, 310] width 1189 height 33
click at [640, 300] on label "Present P" at bounding box center [617, 310] width 55 height 26
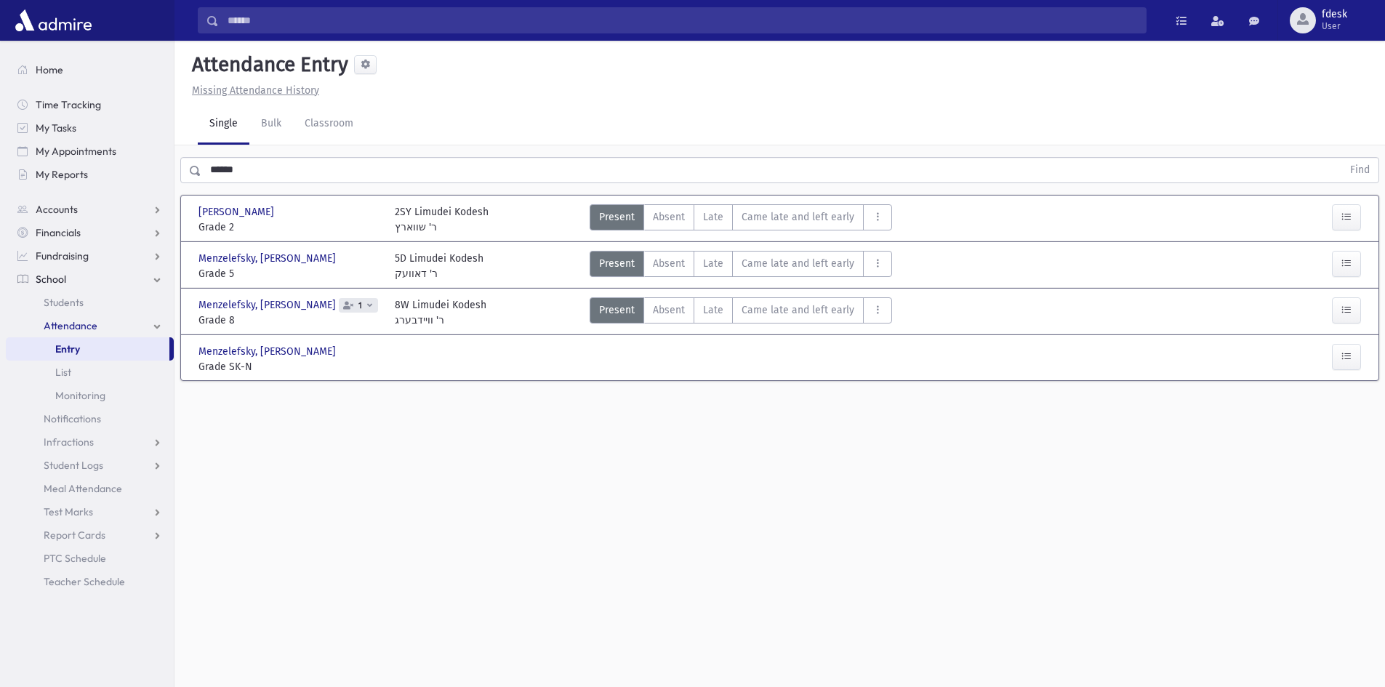
click at [342, 307] on span "1" at bounding box center [358, 305] width 39 height 15
click at [367, 309] on span at bounding box center [369, 305] width 5 height 9
click at [385, 499] on div "Attendance Entry Missing Attendance History Single Bulk Classroom ****** Find […" at bounding box center [780, 364] width 1211 height 646
click at [65, 329] on span "Attendance" at bounding box center [71, 325] width 54 height 13
click at [76, 318] on link "Attendance" at bounding box center [90, 325] width 168 height 23
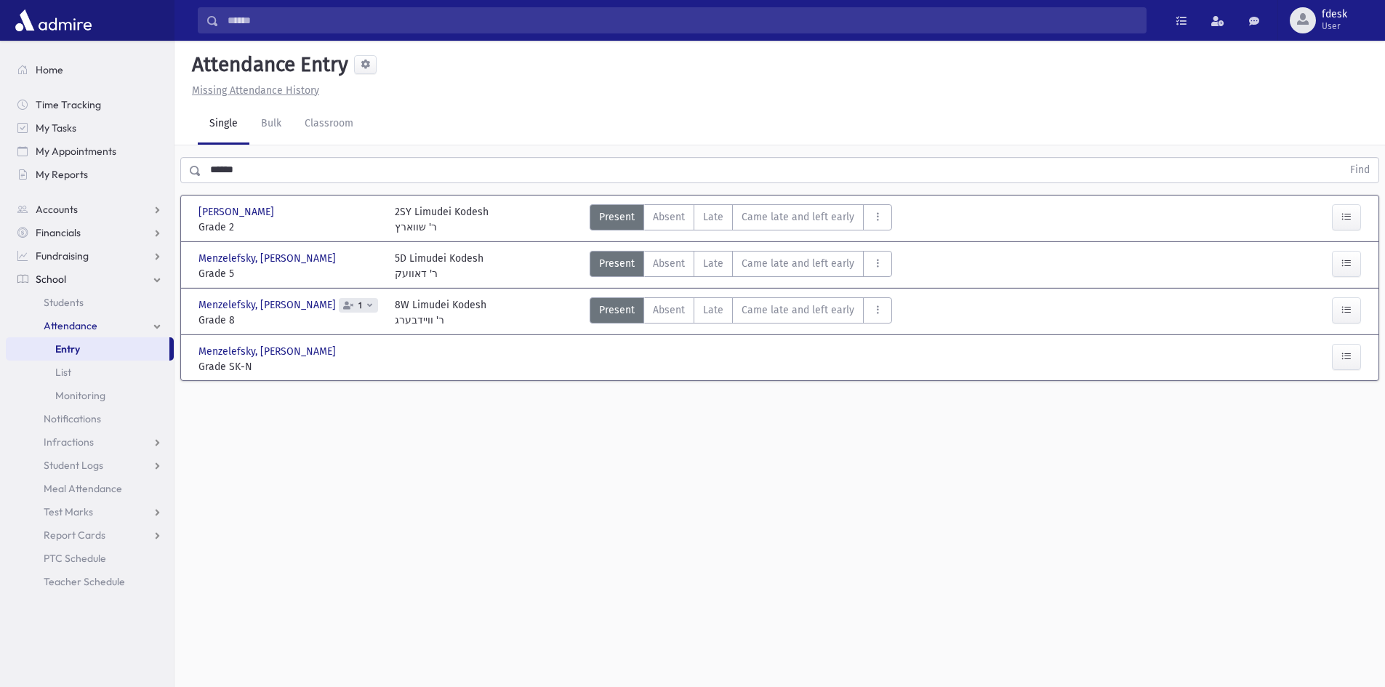
click at [70, 331] on link "Attendance" at bounding box center [90, 325] width 168 height 23
click at [317, 117] on link "Classroom" at bounding box center [329, 124] width 72 height 41
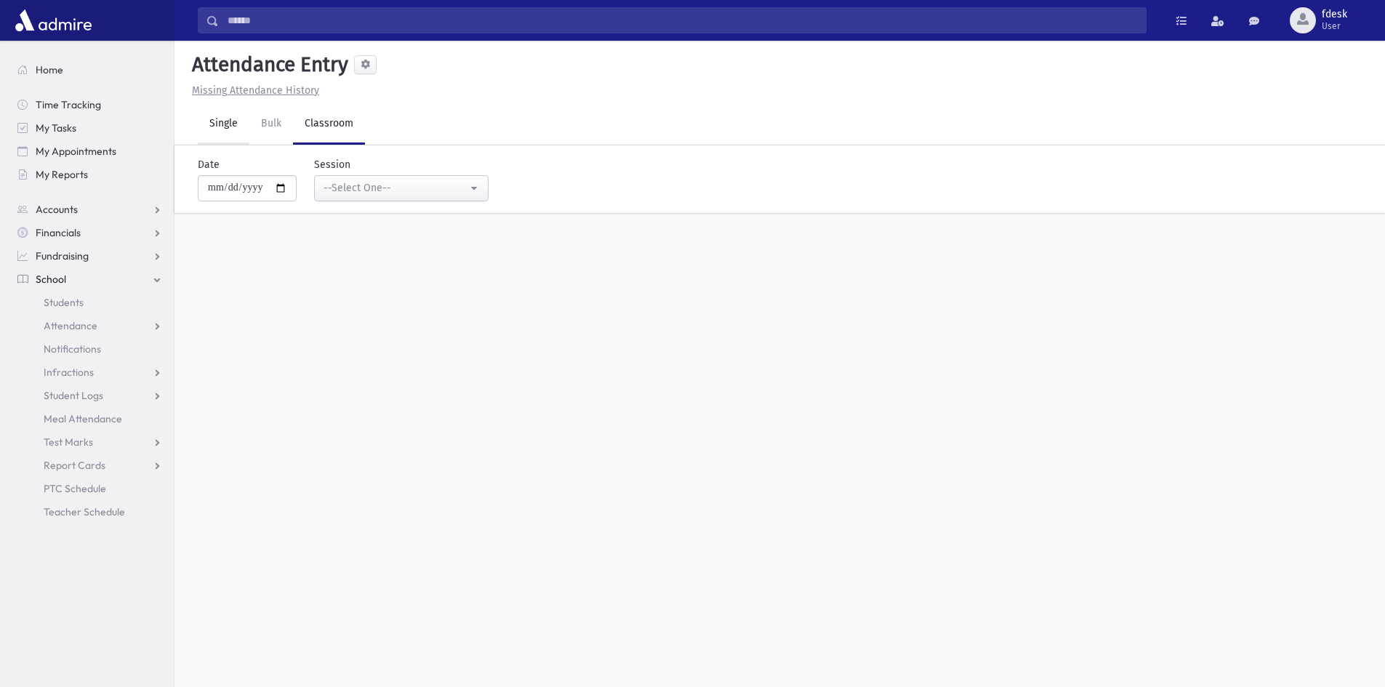
drag, startPoint x: 226, startPoint y: 129, endPoint x: 236, endPoint y: 139, distance: 14.4
click at [228, 129] on link "Single" at bounding box center [224, 124] width 52 height 41
